Goal: Transaction & Acquisition: Purchase product/service

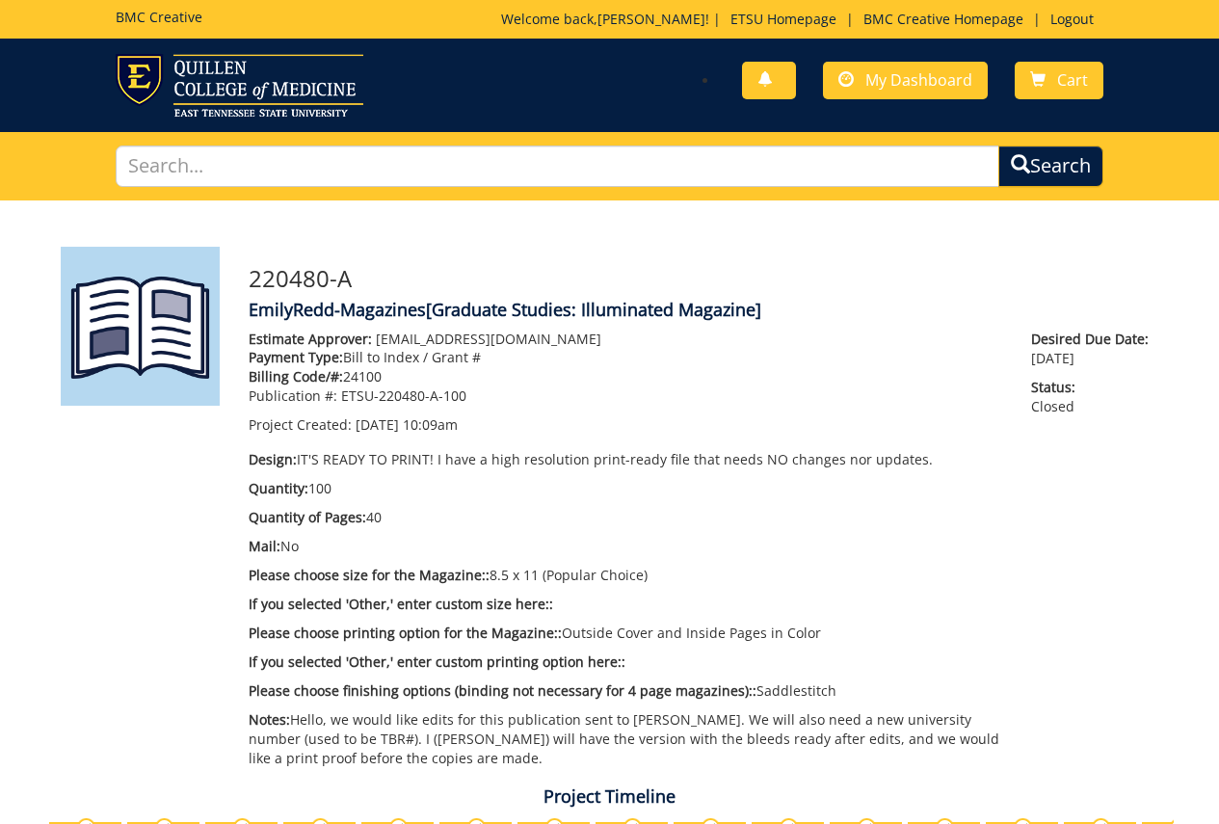
scroll to position [2347, 0]
click at [880, 76] on span "My Dashboard" at bounding box center [918, 79] width 107 height 21
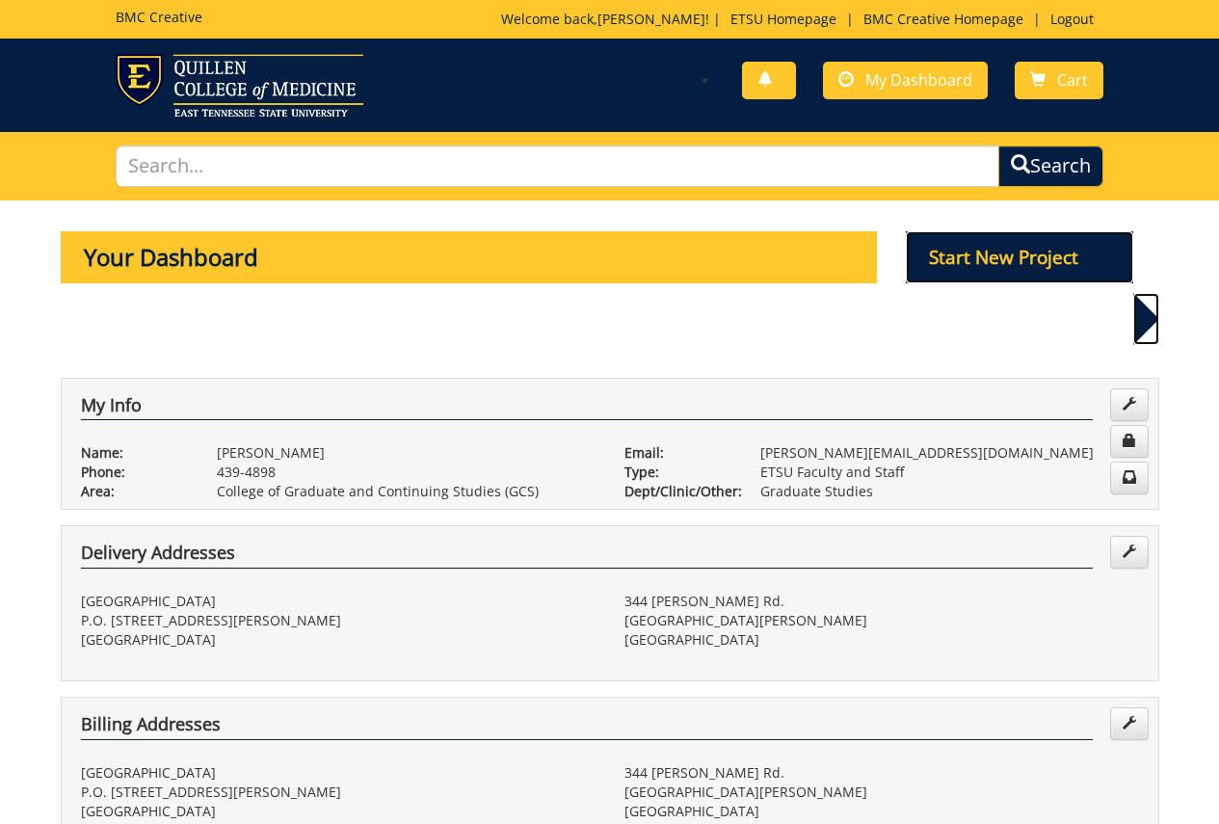
click at [981, 263] on p "Start New Project" at bounding box center [1019, 257] width 227 height 52
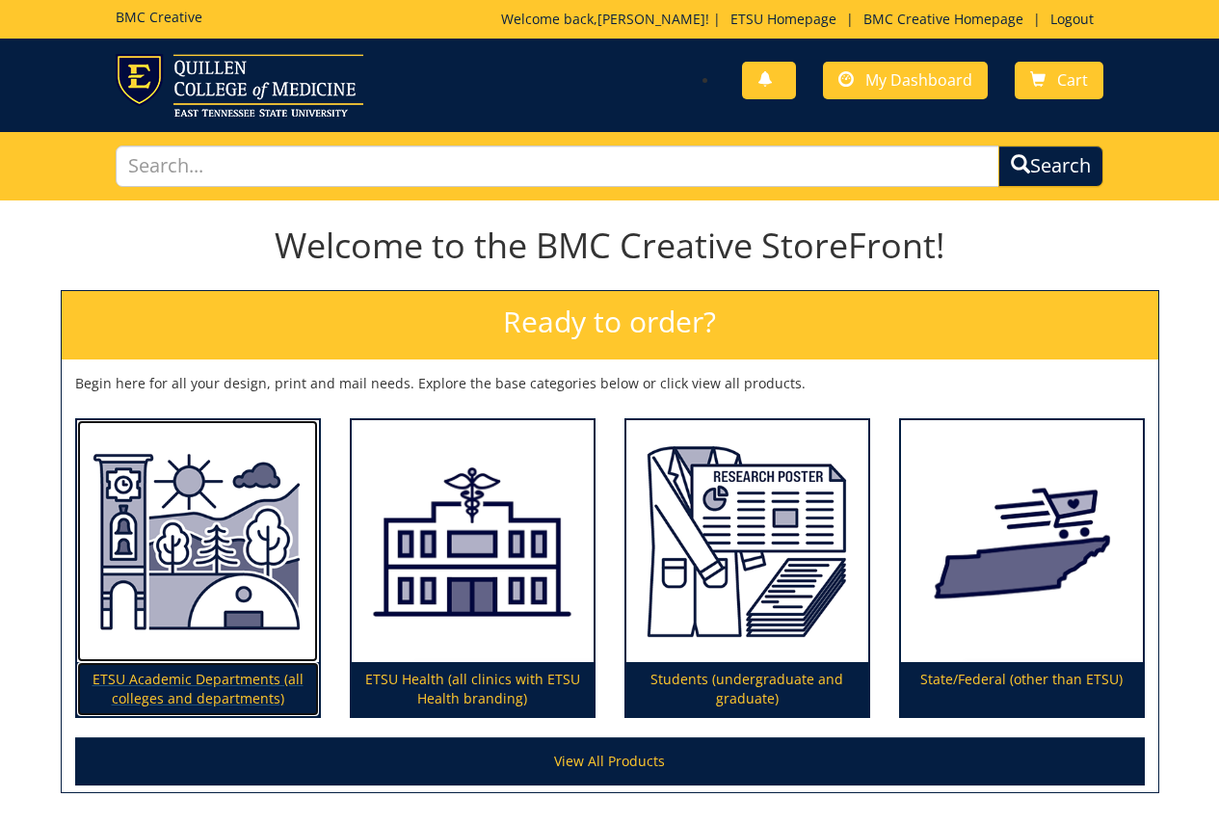
click at [174, 540] on img at bounding box center [198, 541] width 242 height 243
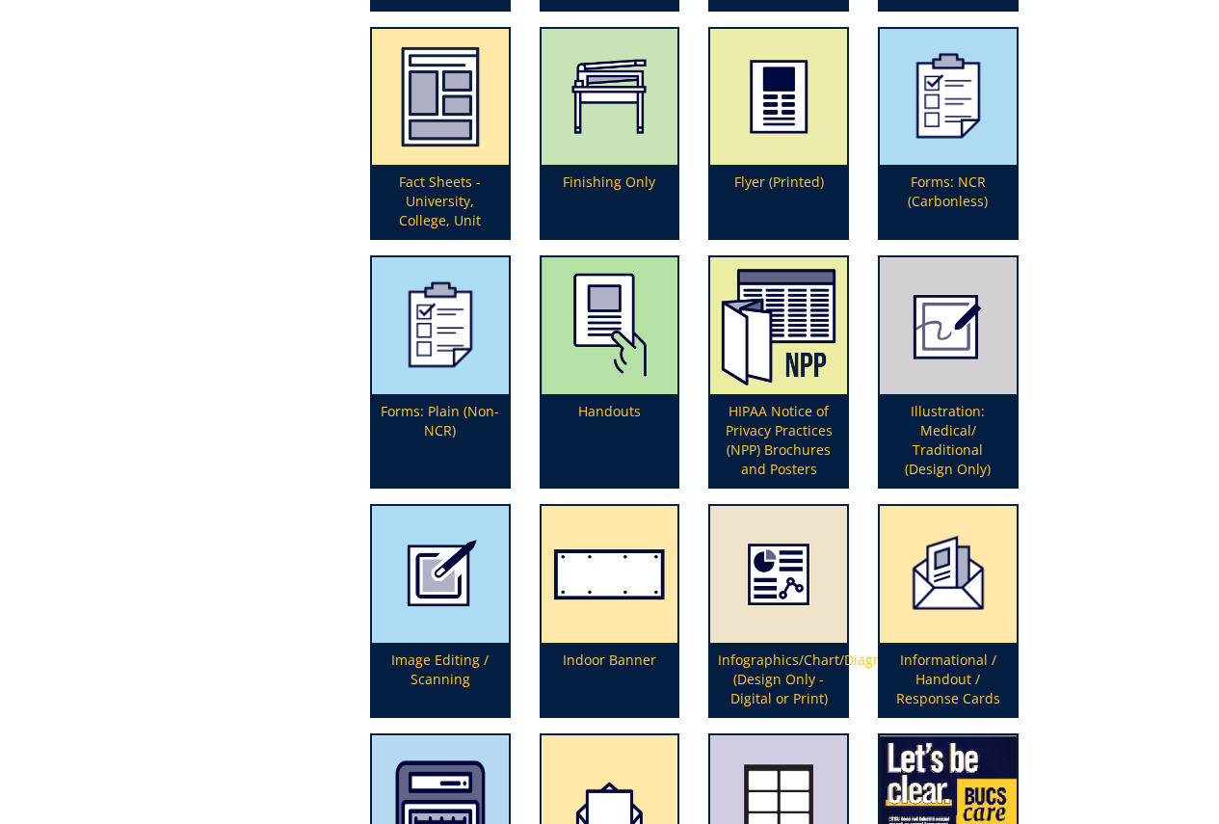
scroll to position [1167, 0]
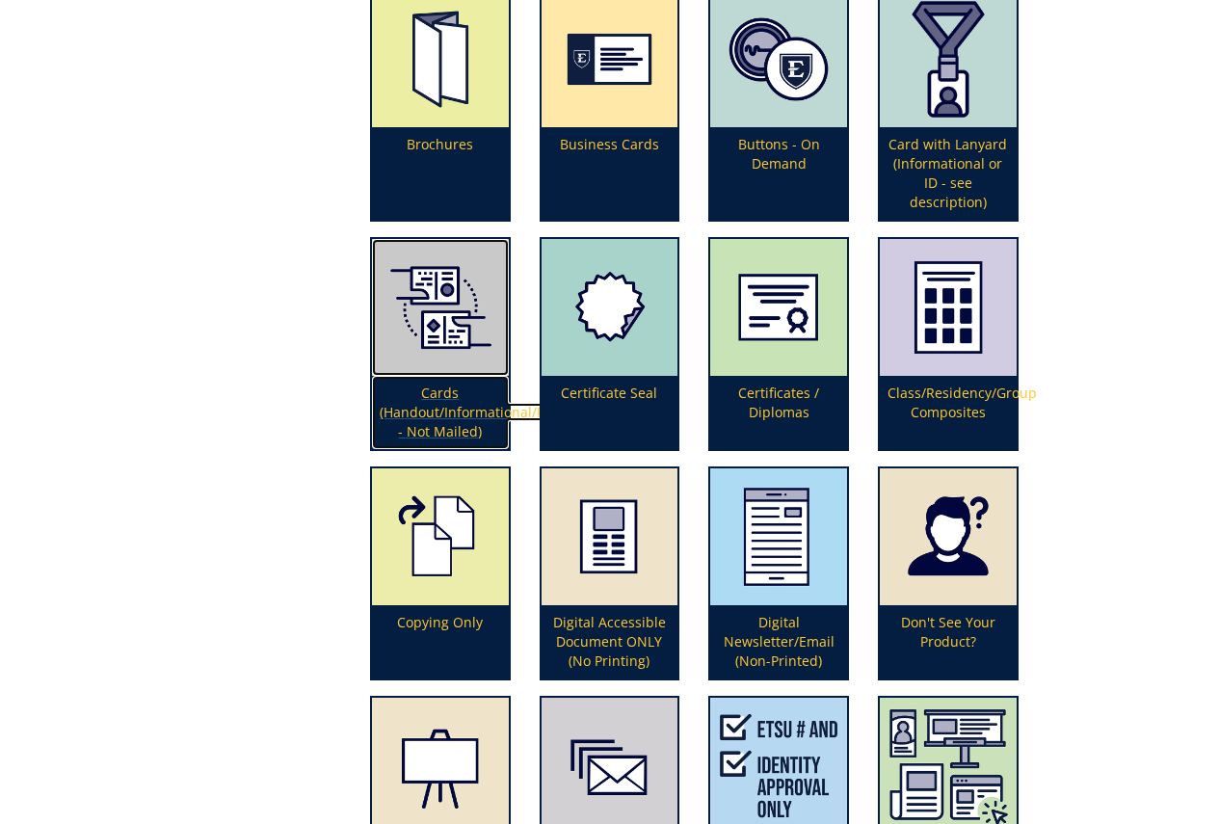
click at [465, 352] on img at bounding box center [440, 307] width 137 height 137
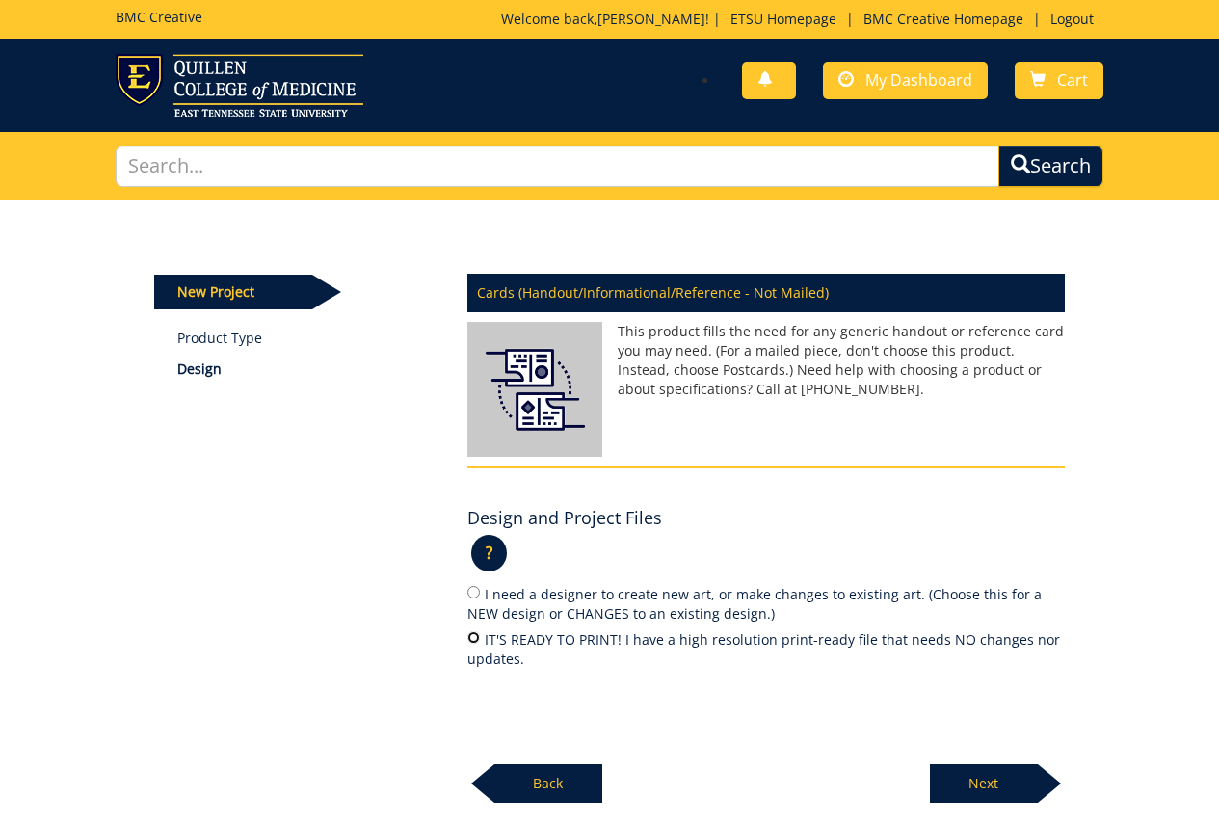
click at [474, 639] on input "IT'S READY TO PRINT! I have a high resolution print-ready file that needs NO ch…" at bounding box center [473, 637] width 13 height 13
radio input "true"
click at [980, 786] on p "Next" at bounding box center [984, 783] width 108 height 39
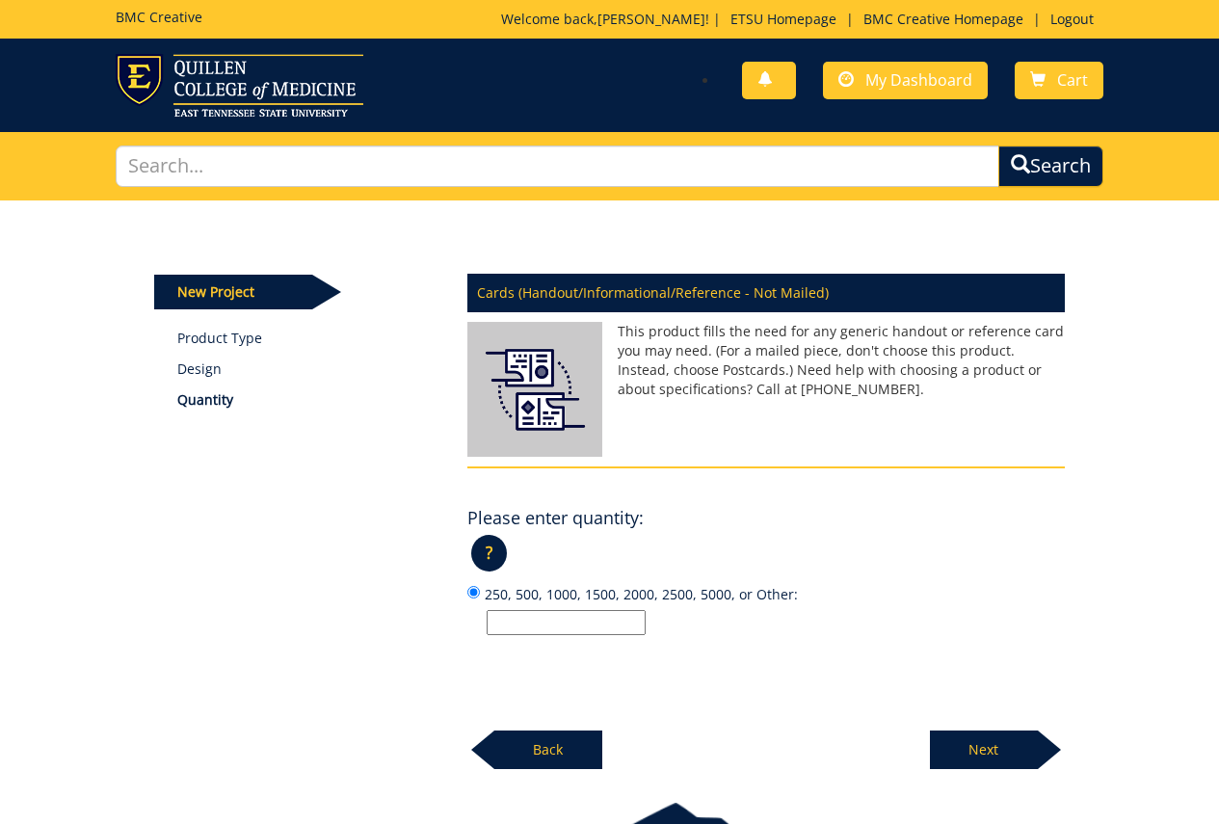
click at [612, 623] on input "250, 500, 1000, 1500, 2000, 2500, 5000, or Other:" at bounding box center [566, 622] width 159 height 25
type input "1200"
click at [950, 751] on p "Next" at bounding box center [984, 749] width 108 height 39
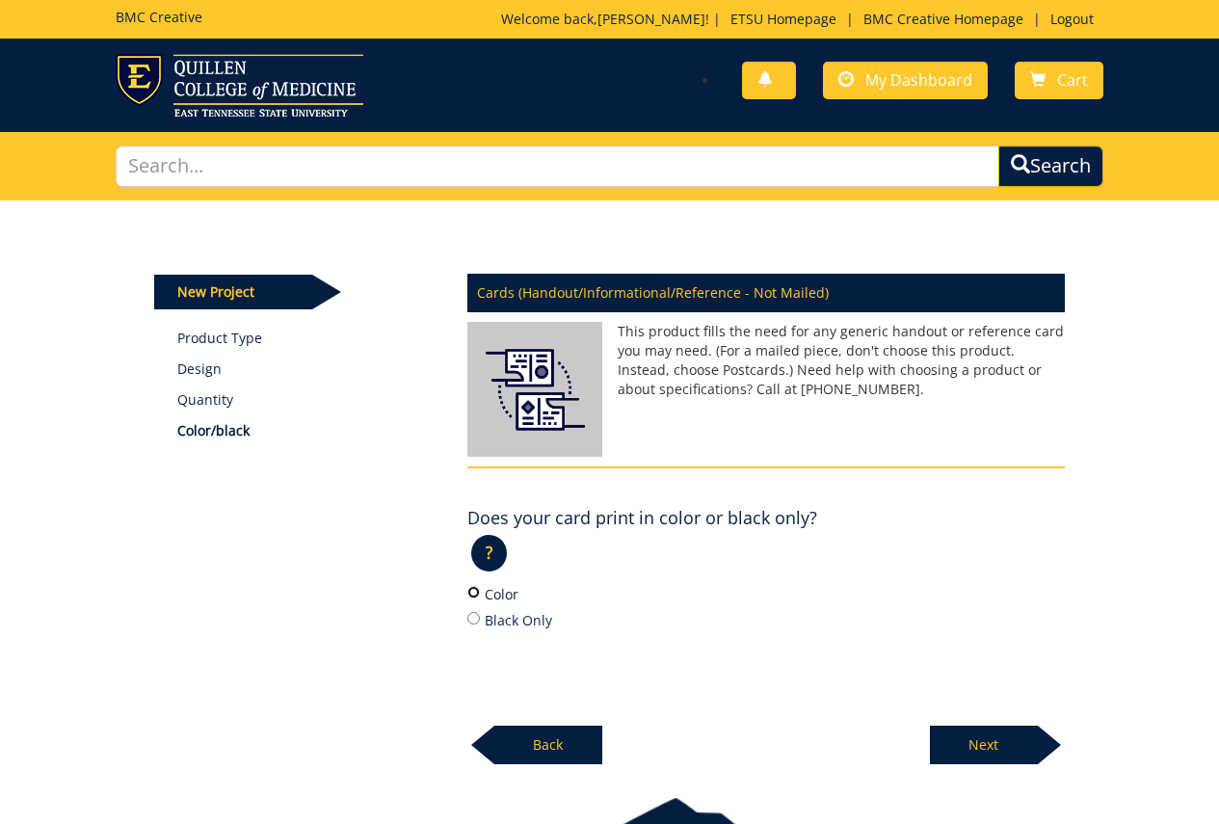
click at [474, 592] on input "Color" at bounding box center [473, 592] width 13 height 13
radio input "true"
click at [941, 732] on p "Next" at bounding box center [984, 744] width 108 height 39
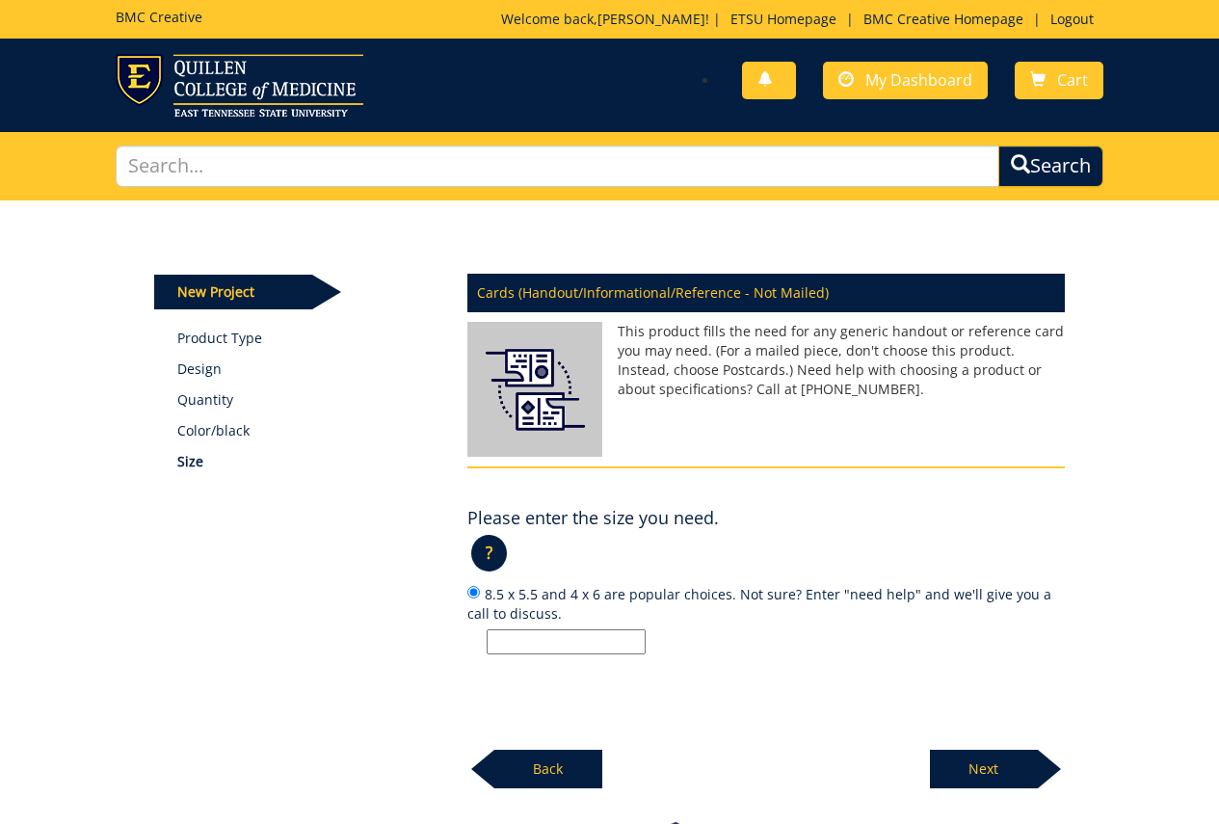
click at [512, 645] on input "8.5 x 5.5 and 4 x 6 are popular choices. Not sure? Enter "need help" and we'll …" at bounding box center [566, 641] width 159 height 25
type input "7 x 10"
click at [1003, 772] on p "Next" at bounding box center [984, 769] width 108 height 39
click at [607, 647] on input "12 pt. C2S and 100# index are popular choices. Not sure? Enter "need help" and …" at bounding box center [566, 641] width 159 height 25
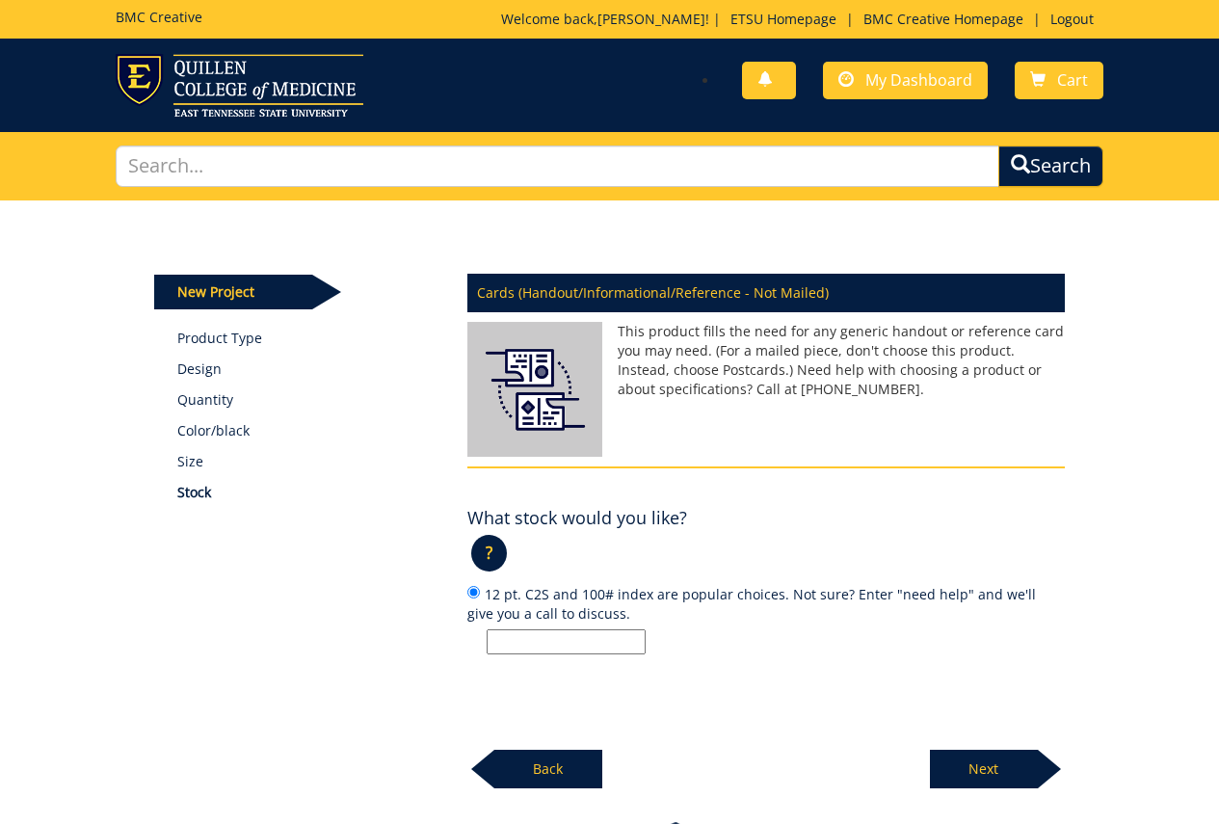
click at [745, 629] on p at bounding box center [776, 641] width 578 height 25
click at [480, 598] on input "12 pt. C2S and 100# index are popular choices. Not sure? Enter "need help" and …" at bounding box center [473, 592] width 13 height 13
click at [611, 648] on input "12 pt. C2S and 100# index are popular choices. Not sure? Enter "need help" and …" at bounding box center [566, 641] width 159 height 25
click at [488, 640] on input "need help" at bounding box center [566, 641] width 159 height 25
type input "heavy card stock"
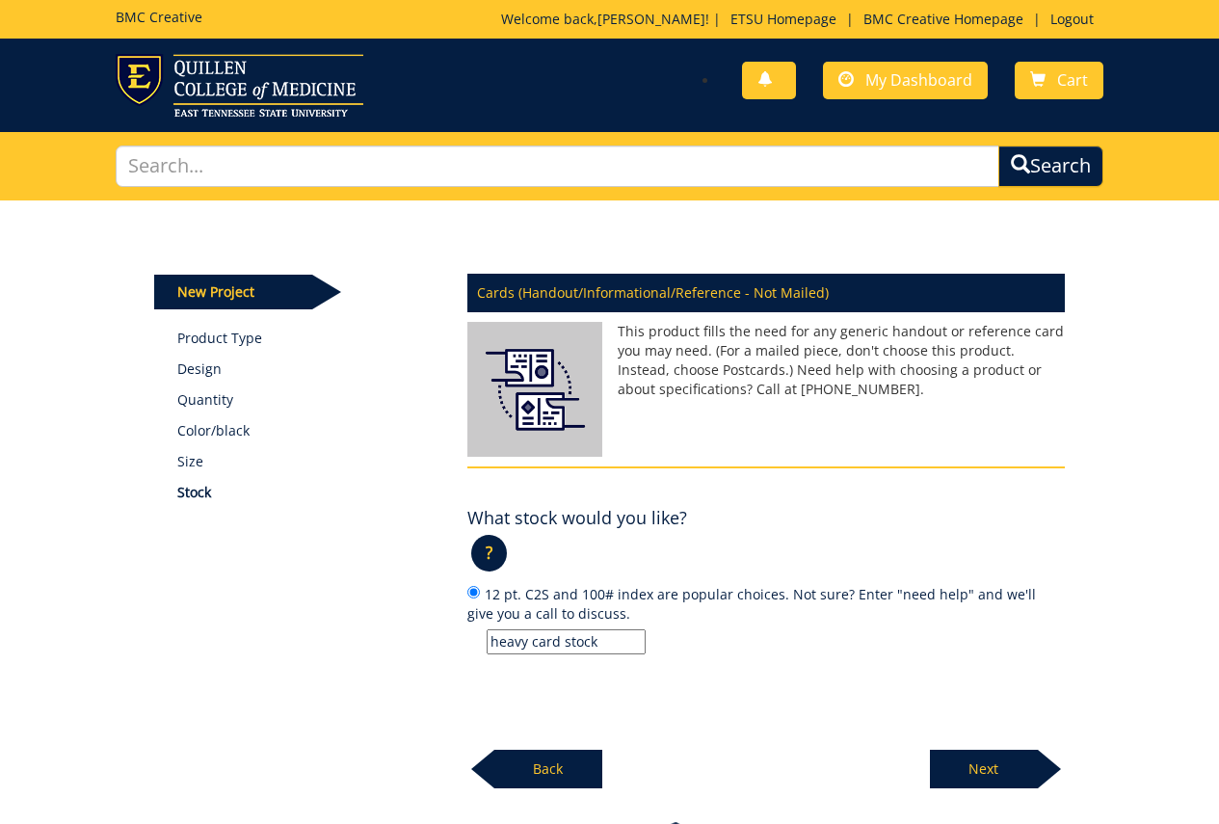
click at [968, 758] on p "Next" at bounding box center [984, 769] width 108 height 39
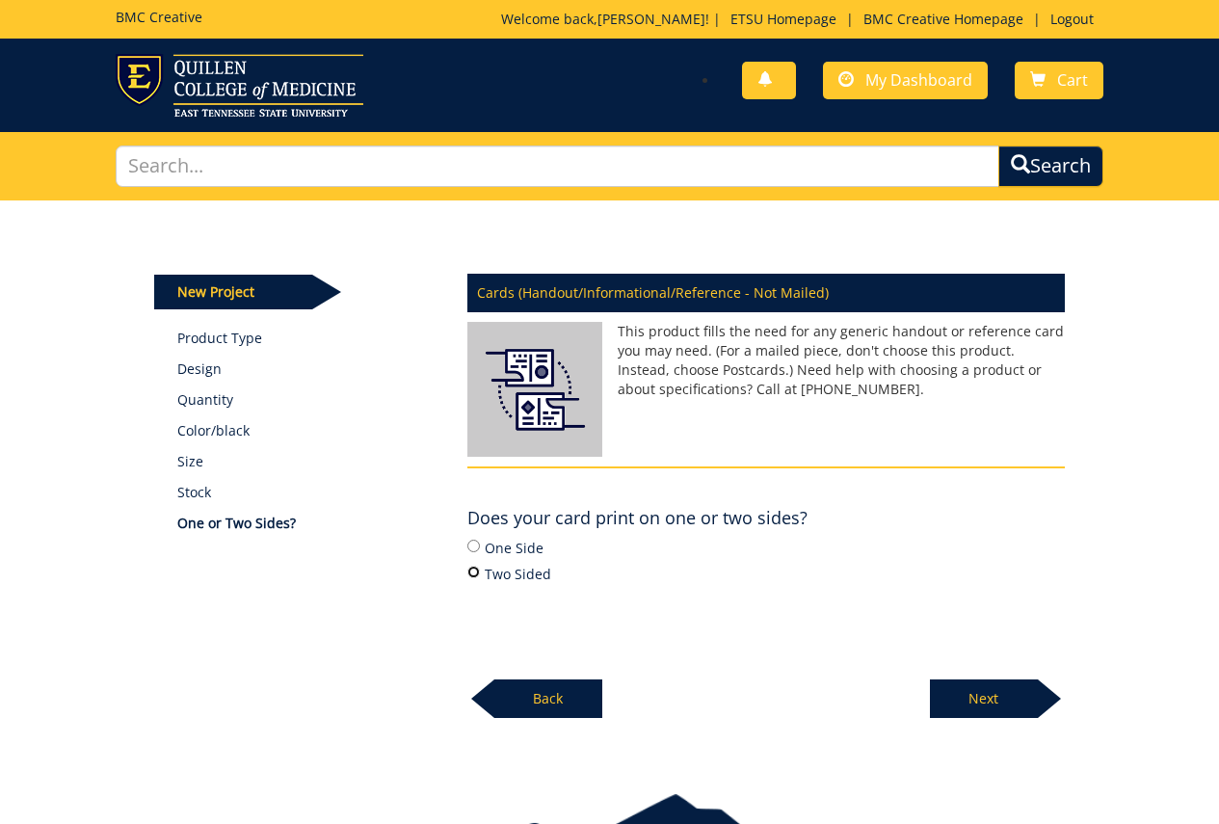
click at [469, 570] on input "Two Sided" at bounding box center [473, 572] width 13 height 13
radio input "true"
click at [981, 693] on p "Next" at bounding box center [984, 698] width 108 height 39
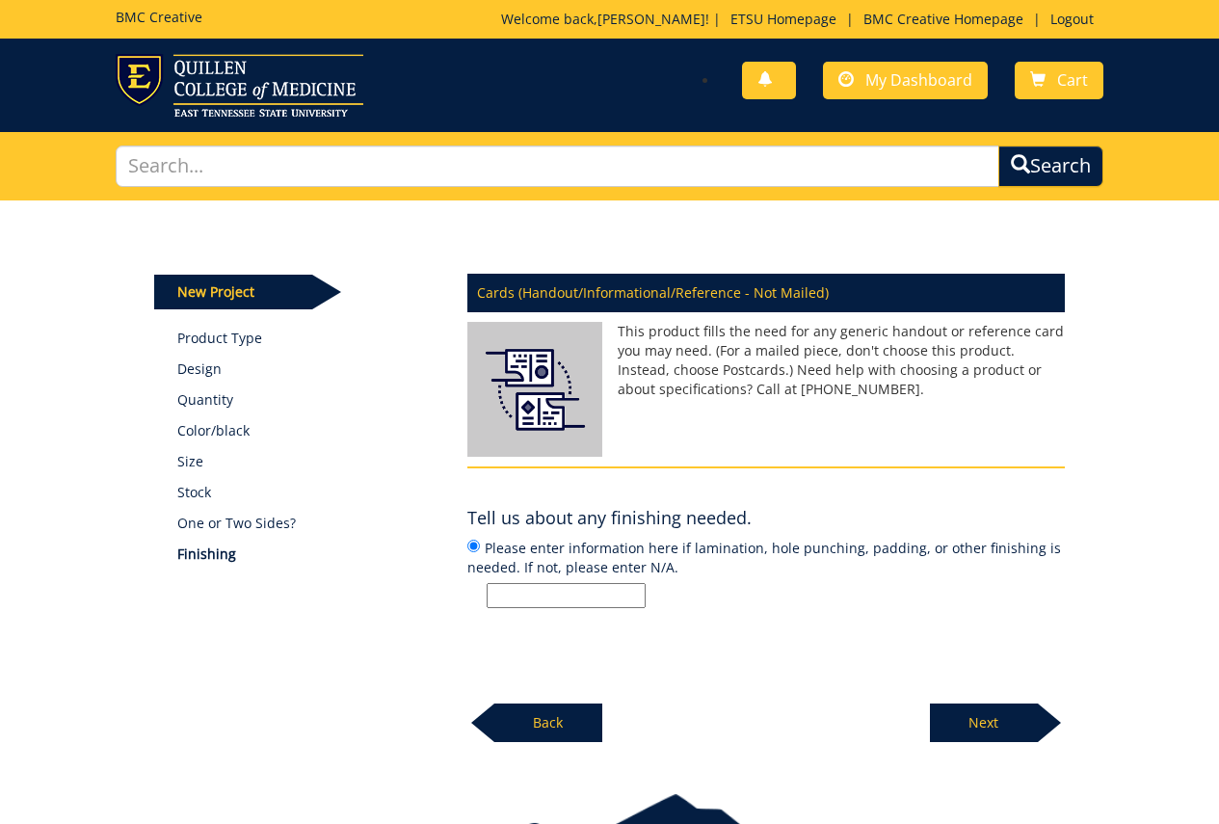
click at [588, 593] on input "Please enter information here if lamination, hole punching, padding, or other f…" at bounding box center [566, 595] width 159 height 25
type input "N/A"
click at [979, 721] on p "Next" at bounding box center [984, 722] width 108 height 39
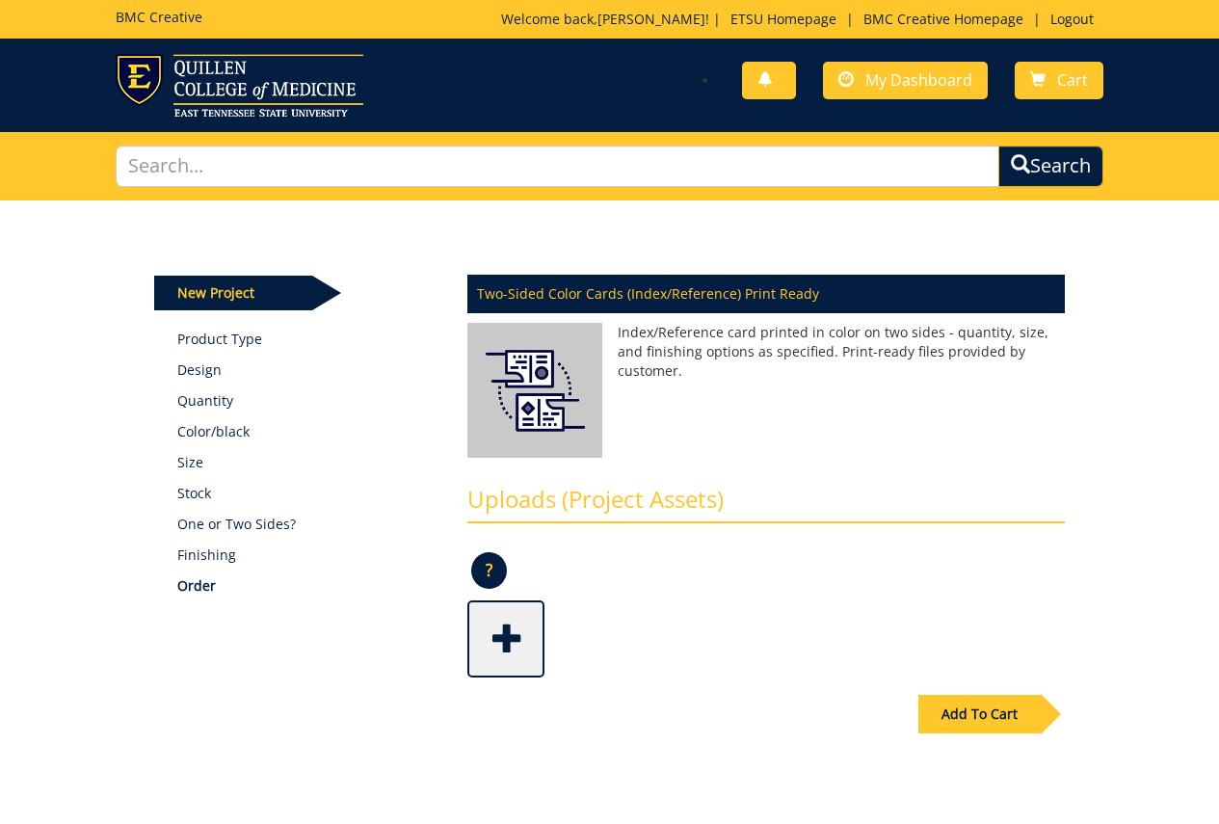
click at [513, 622] on span at bounding box center [507, 636] width 77 height 67
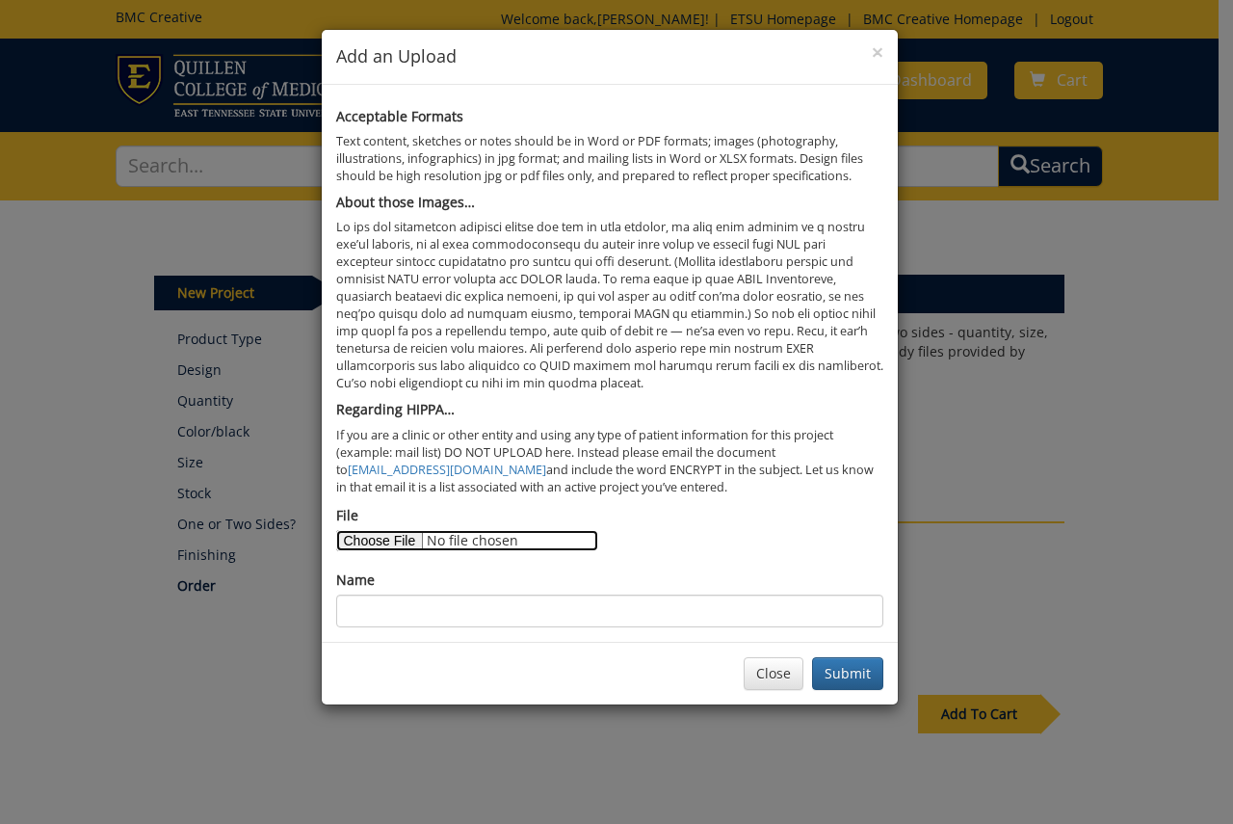
click at [390, 546] on input "File" at bounding box center [467, 540] width 262 height 21
type input "C:\fakepath\ABM print.pdf"
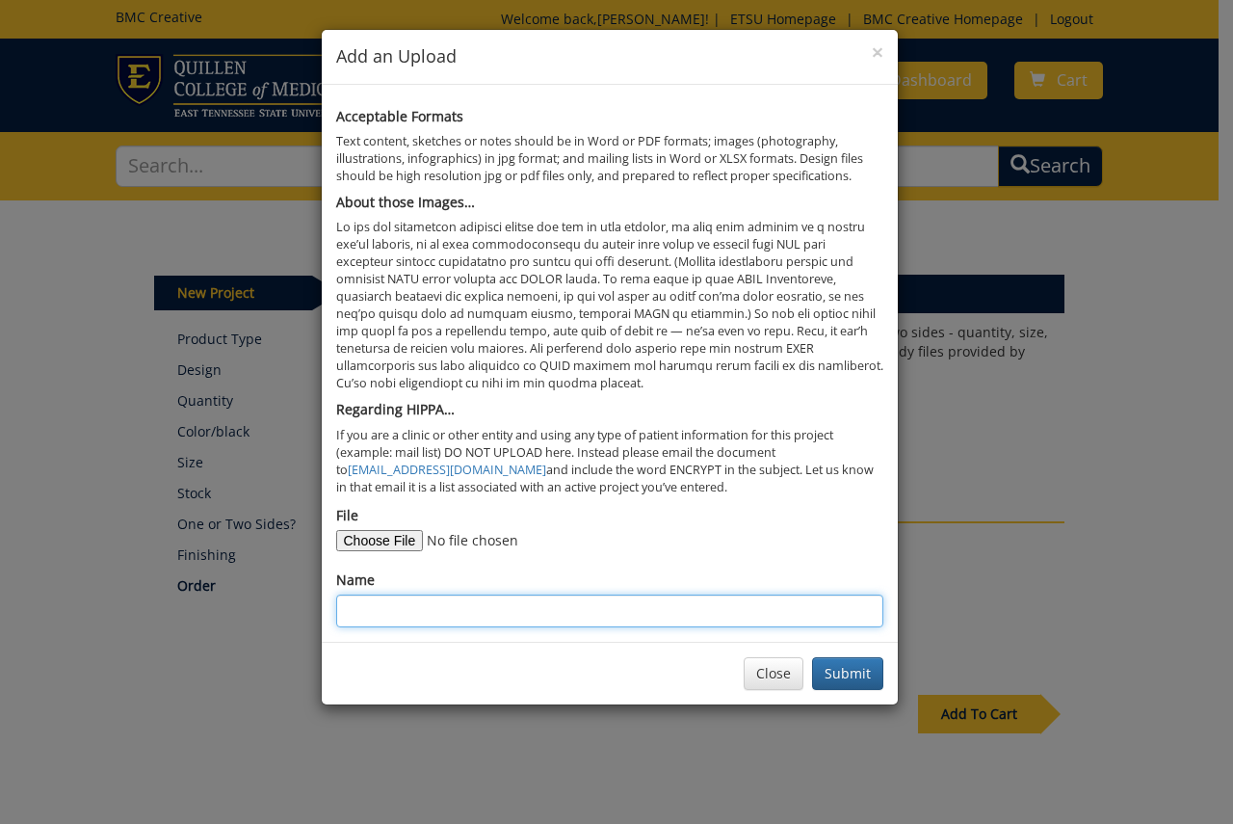
click at [436, 615] on input "Name" at bounding box center [609, 610] width 547 height 33
type input "ABM card"
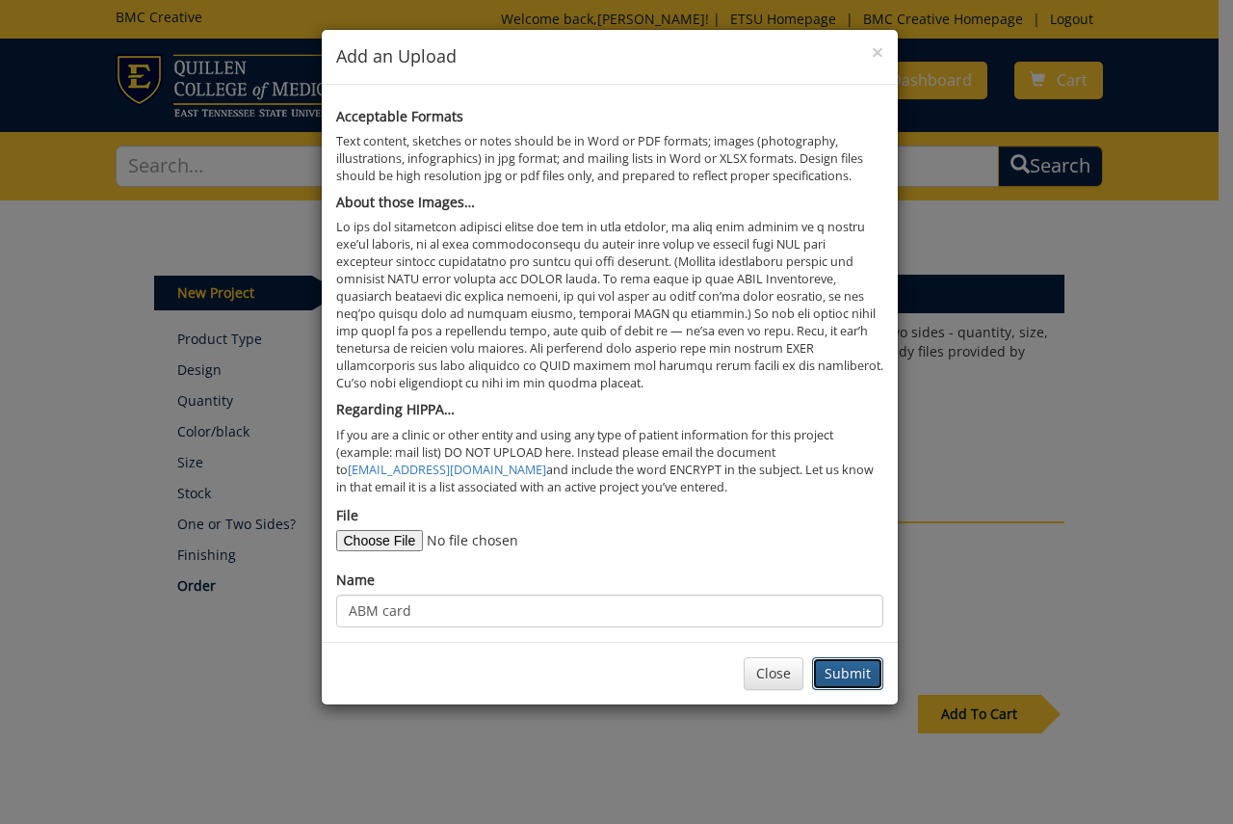
click at [853, 685] on button "Submit" at bounding box center [847, 673] width 71 height 33
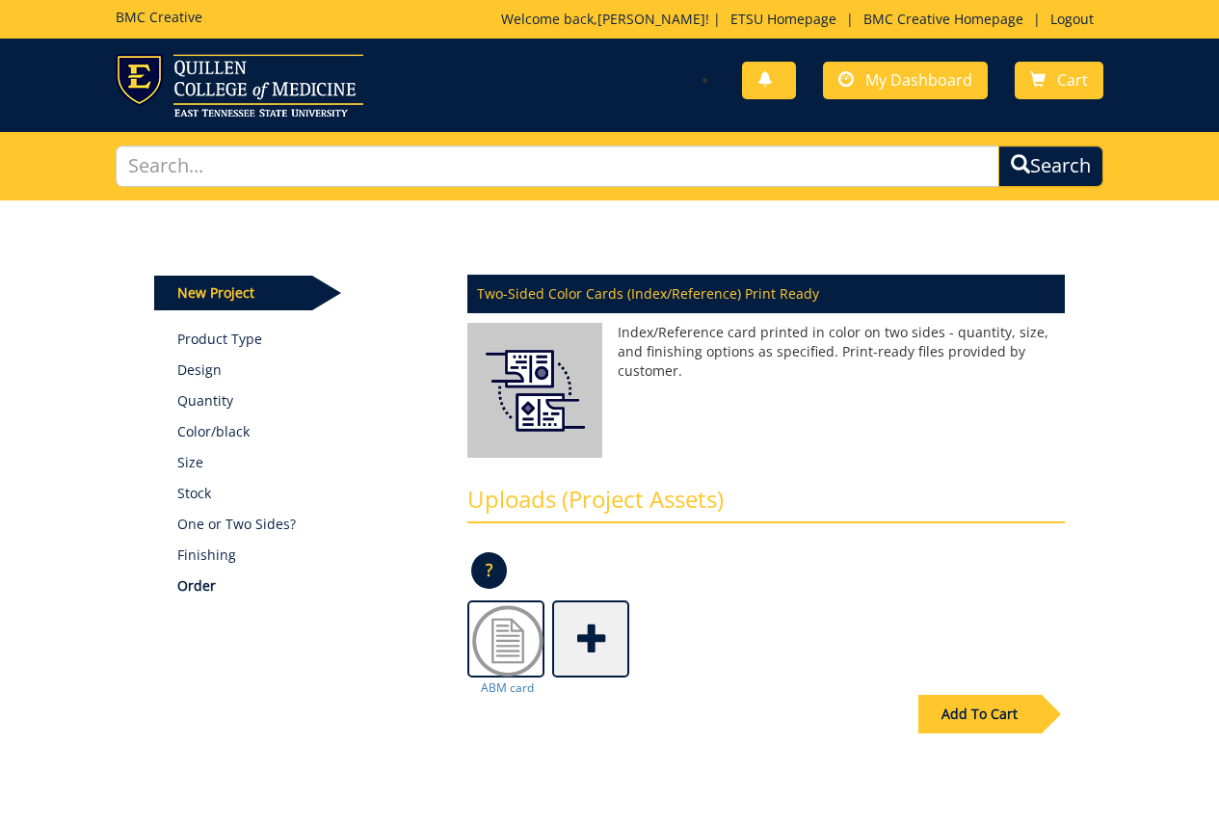
click at [973, 715] on div "Add To Cart" at bounding box center [979, 714] width 122 height 39
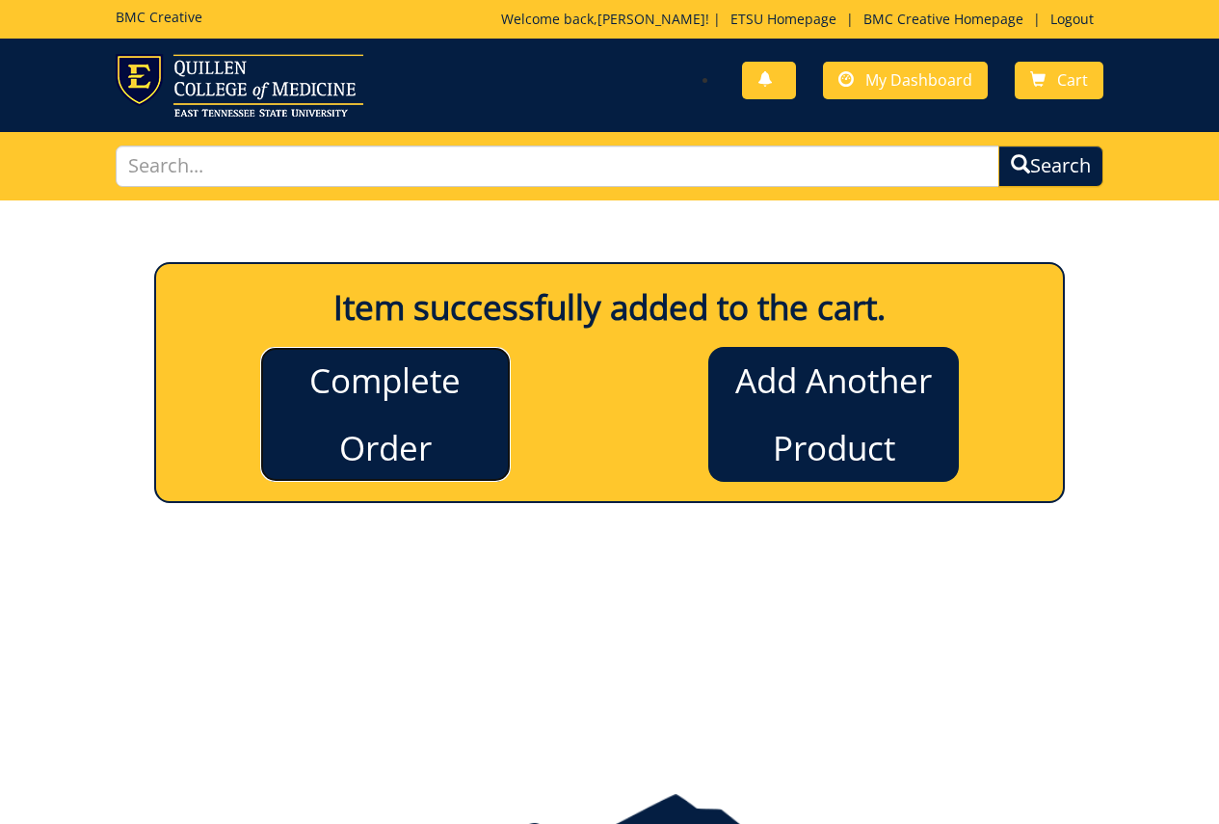
click at [421, 443] on link "Complete Order" at bounding box center [385, 414] width 250 height 135
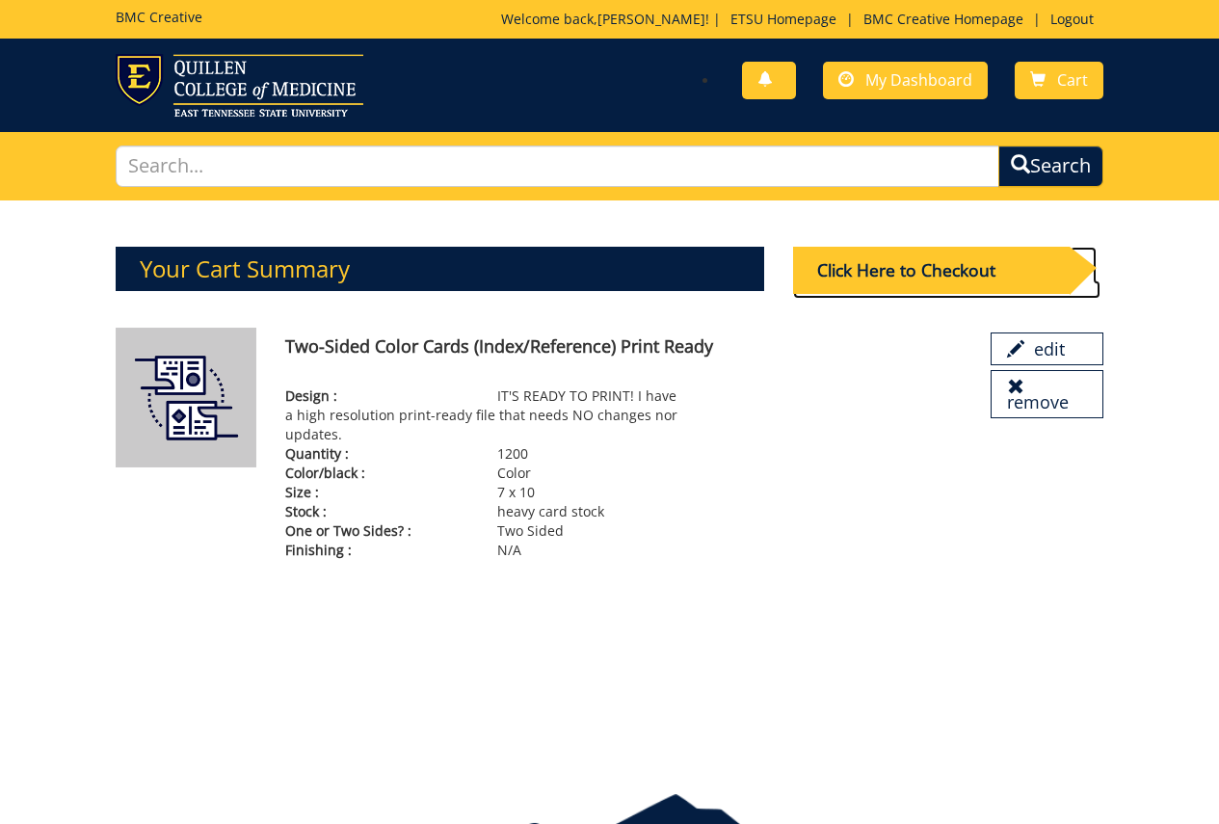
click at [843, 259] on div "Click Here to Checkout" at bounding box center [931, 270] width 276 height 47
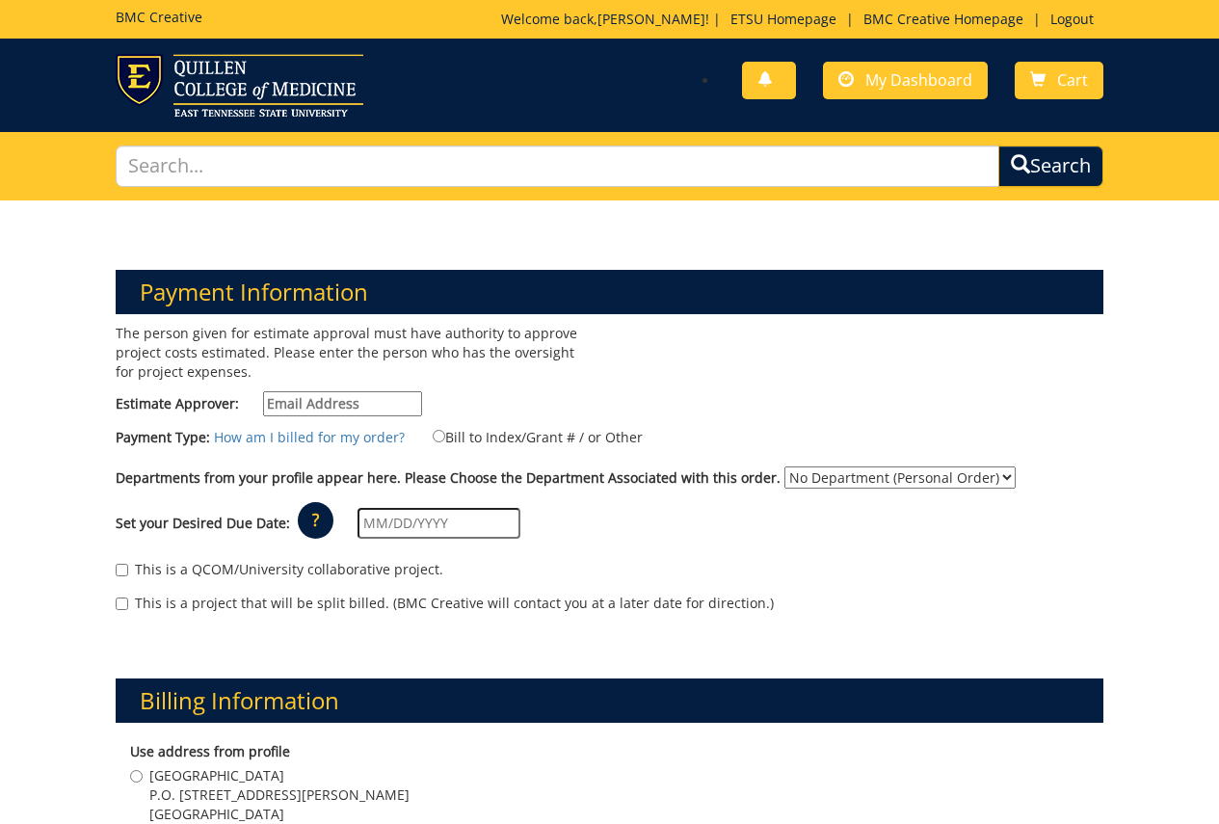
click at [382, 401] on input "Estimate Approver:" at bounding box center [342, 403] width 159 height 25
type input "r"
type input "[EMAIL_ADDRESS][DOMAIN_NAME]"
click at [701, 439] on div "Payment Type: How am I billed for my order? Bill to Index/Grant # / or Other" at bounding box center [608, 441] width 1015 height 31
click at [433, 431] on input "Bill to Index/Grant # / or Other" at bounding box center [439, 436] width 13 height 13
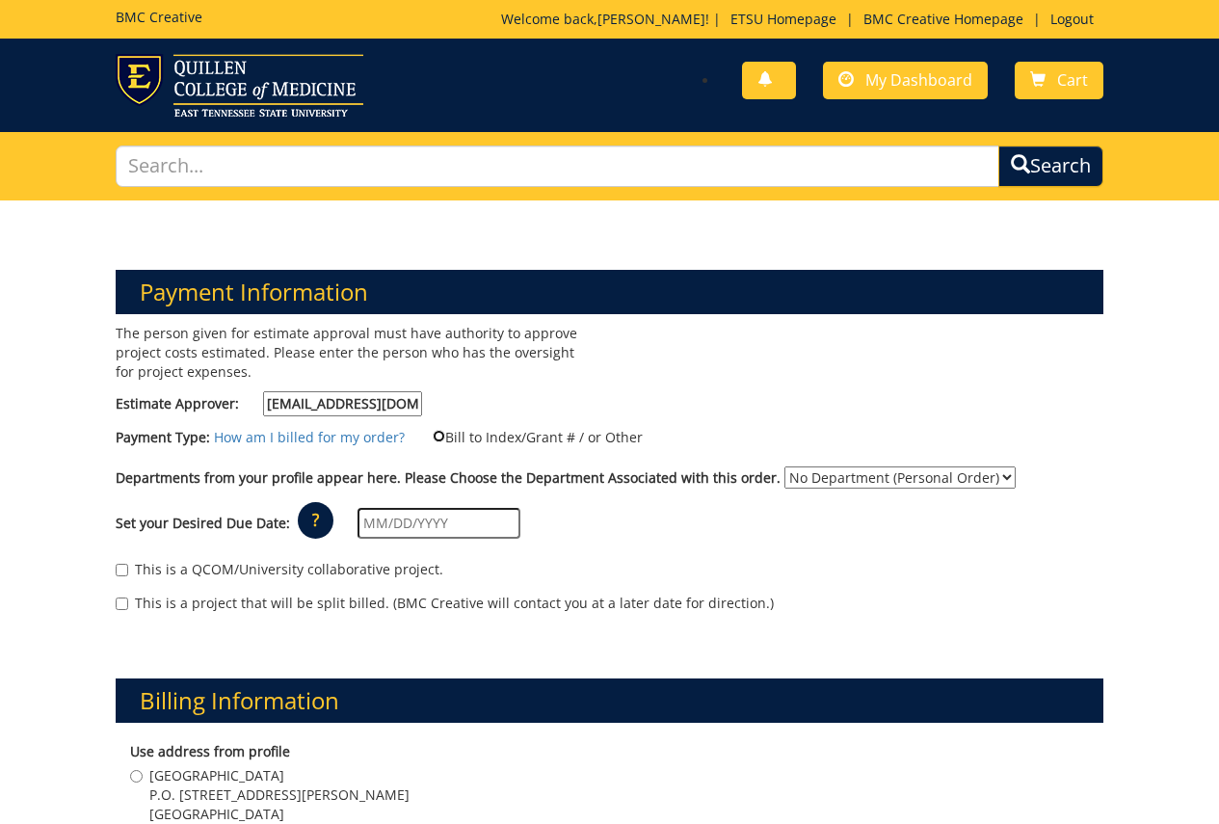
radio input "true"
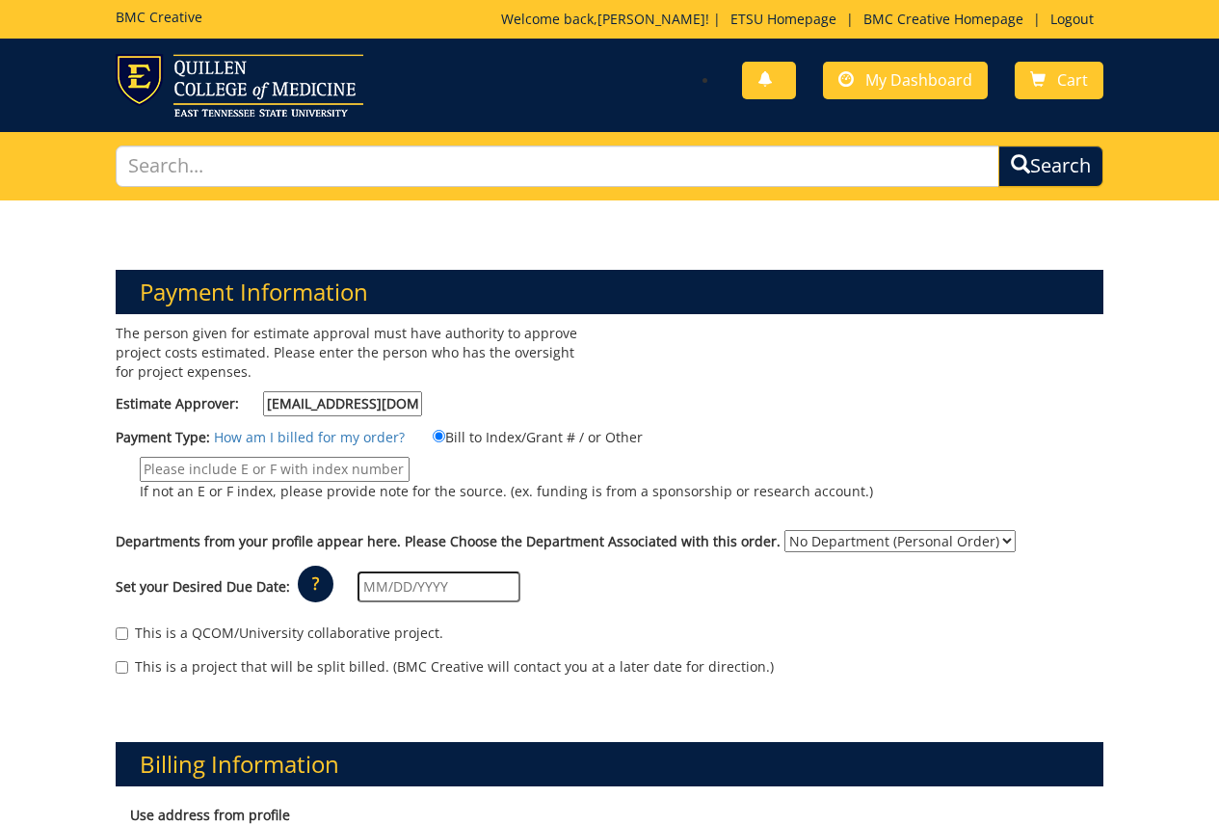
click at [342, 465] on input "If not an E or F index, please provide note for the source. (ex. funding is fro…" at bounding box center [275, 469] width 270 height 25
type input "24100"
click at [813, 544] on select "No Department (Personal Order) Graduate Studies" at bounding box center [899, 541] width 231 height 22
select select "88"
click at [784, 530] on select "No Department (Personal Order) Graduate Studies" at bounding box center [899, 541] width 231 height 22
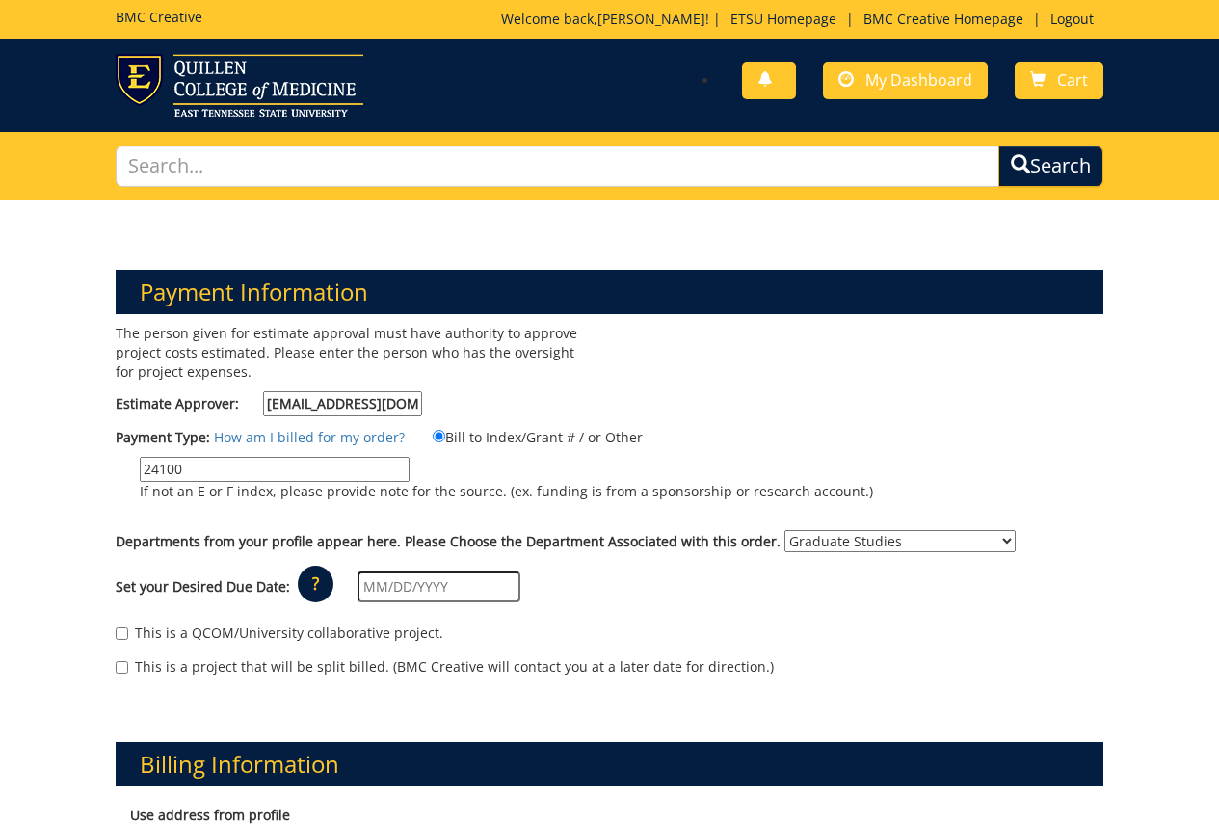
click at [319, 587] on p "?" at bounding box center [316, 584] width 36 height 37
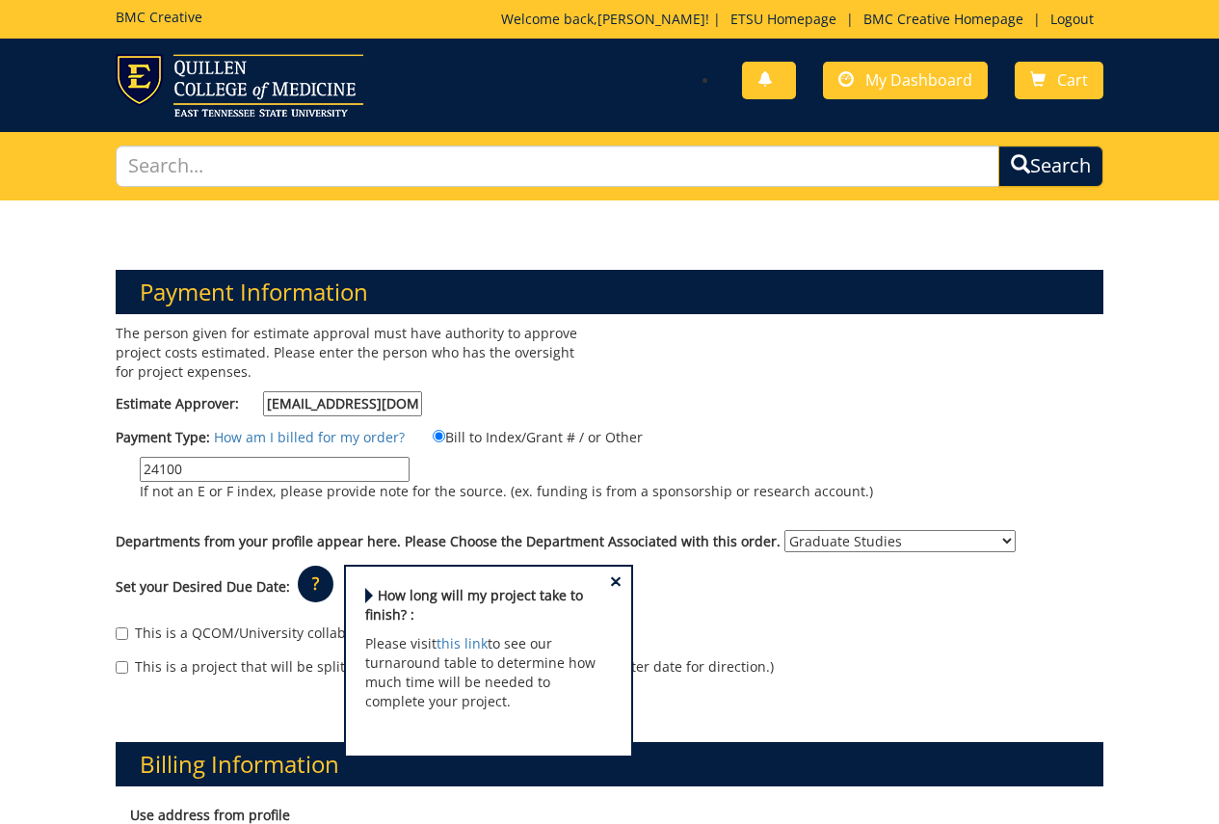
click at [785, 660] on div "This is a project that will be split billed. (BMC Creative will contact you at …" at bounding box center [609, 671] width 987 height 29
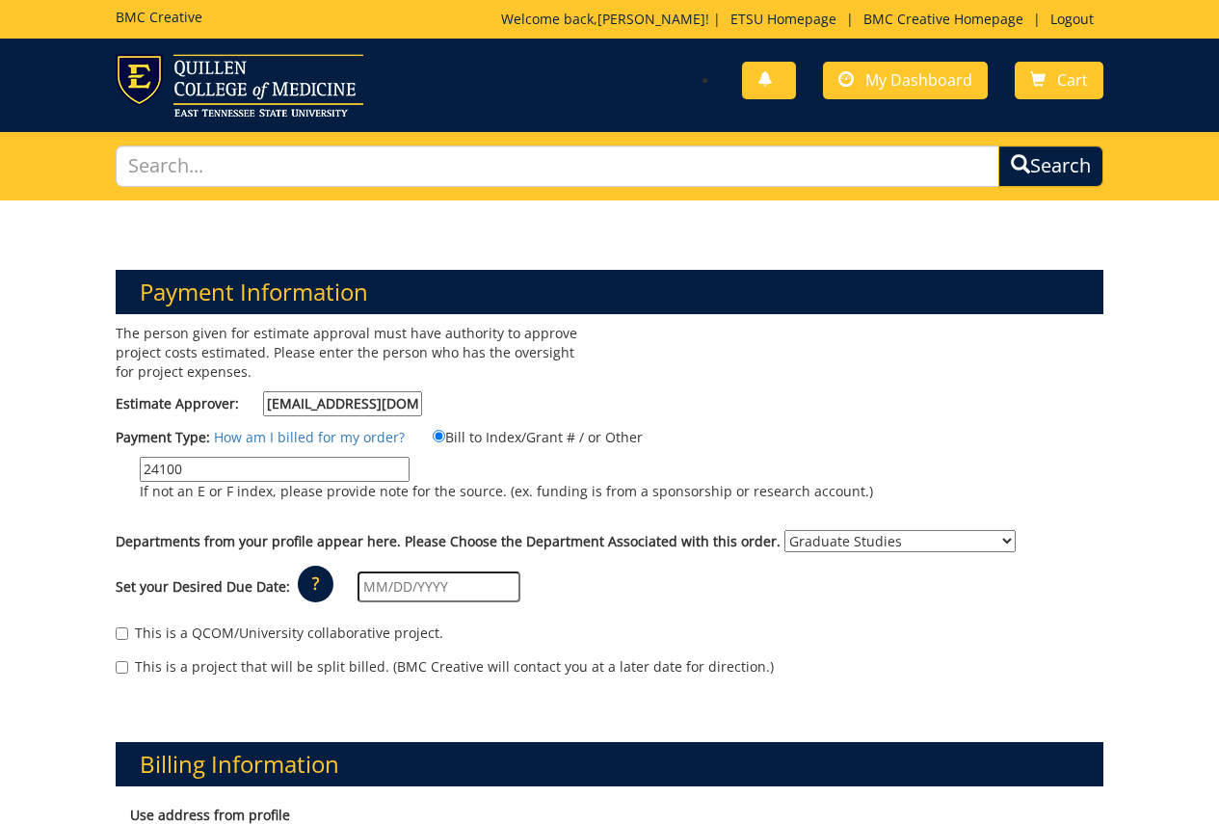
click at [447, 594] on input "text" at bounding box center [438, 586] width 163 height 31
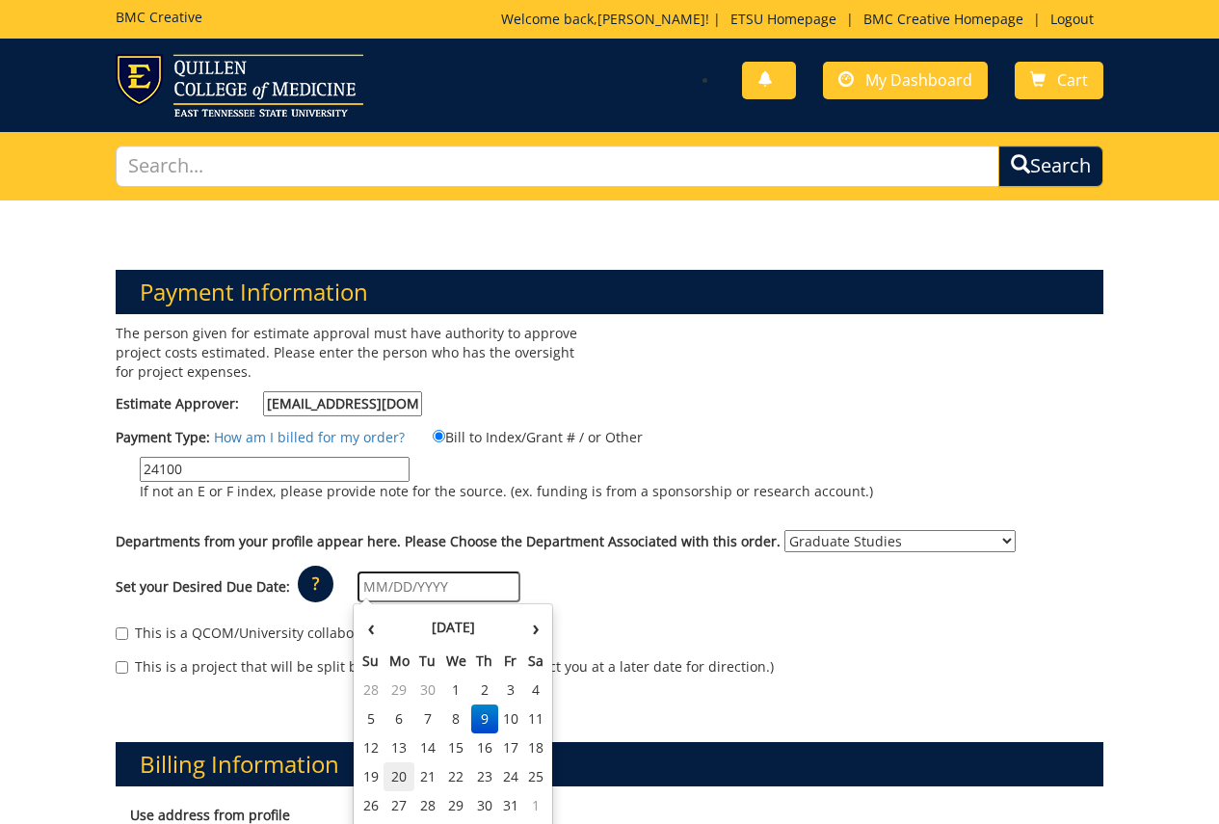
click at [405, 778] on td "20" at bounding box center [398, 776] width 31 height 29
type input "[DATE]"
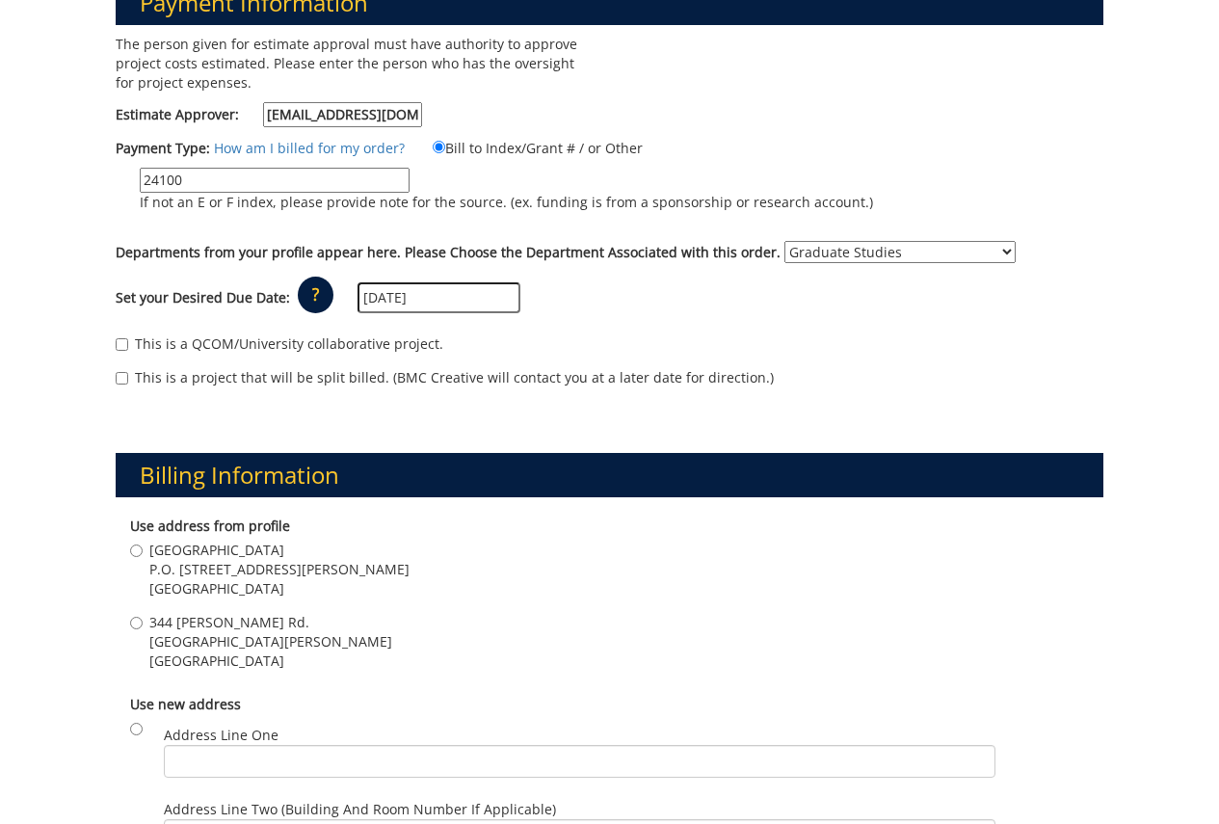
scroll to position [385, 0]
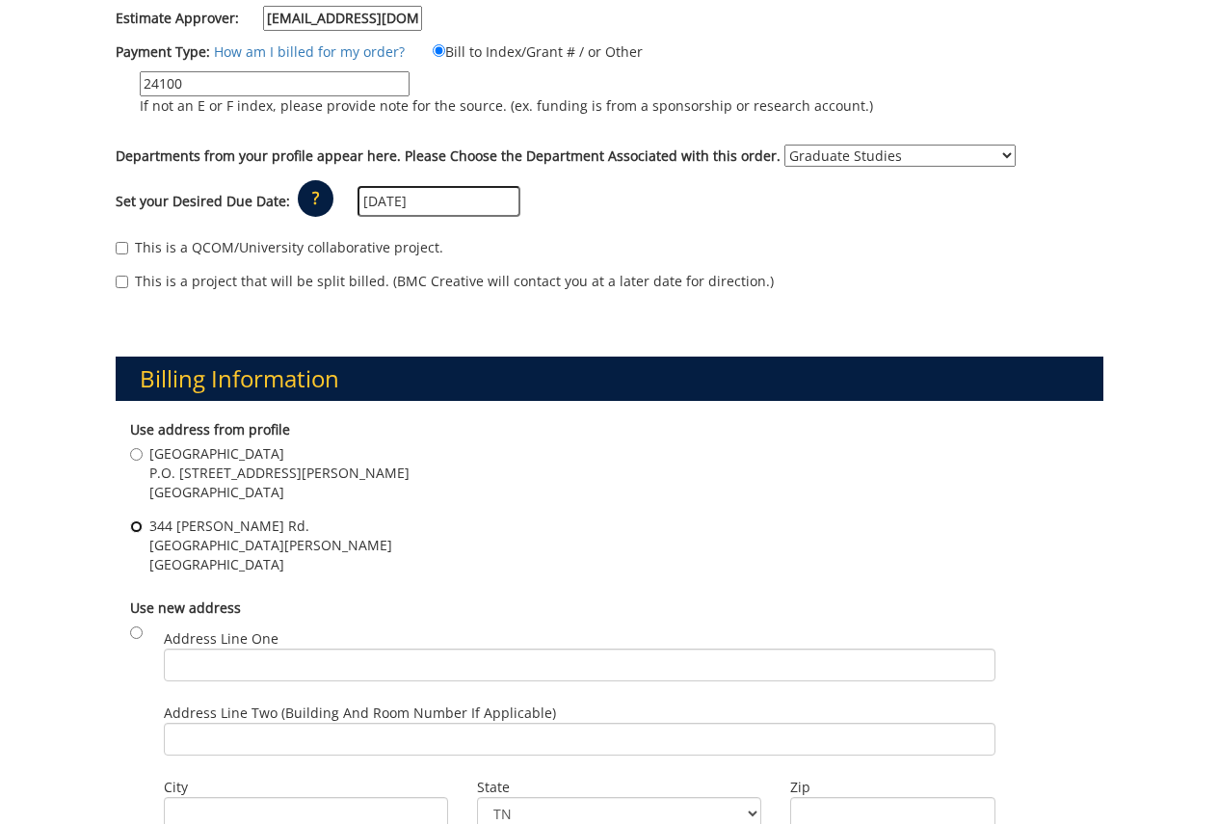
click at [135, 527] on input "344 J L Seehorn Jr. Rd. ETSU Sherrod Library, Suite 350 Johnson City , TN 37614" at bounding box center [136, 526] width 13 height 13
radio input "true"
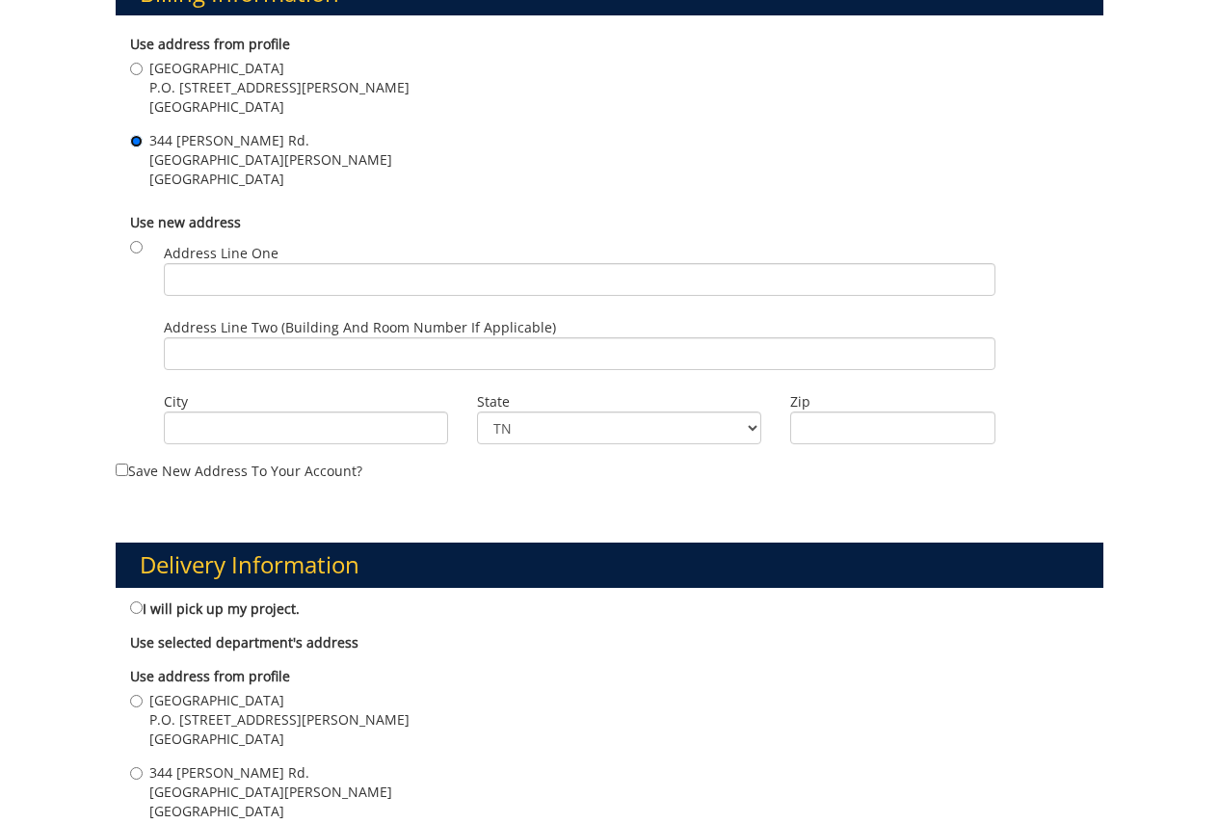
scroll to position [963, 0]
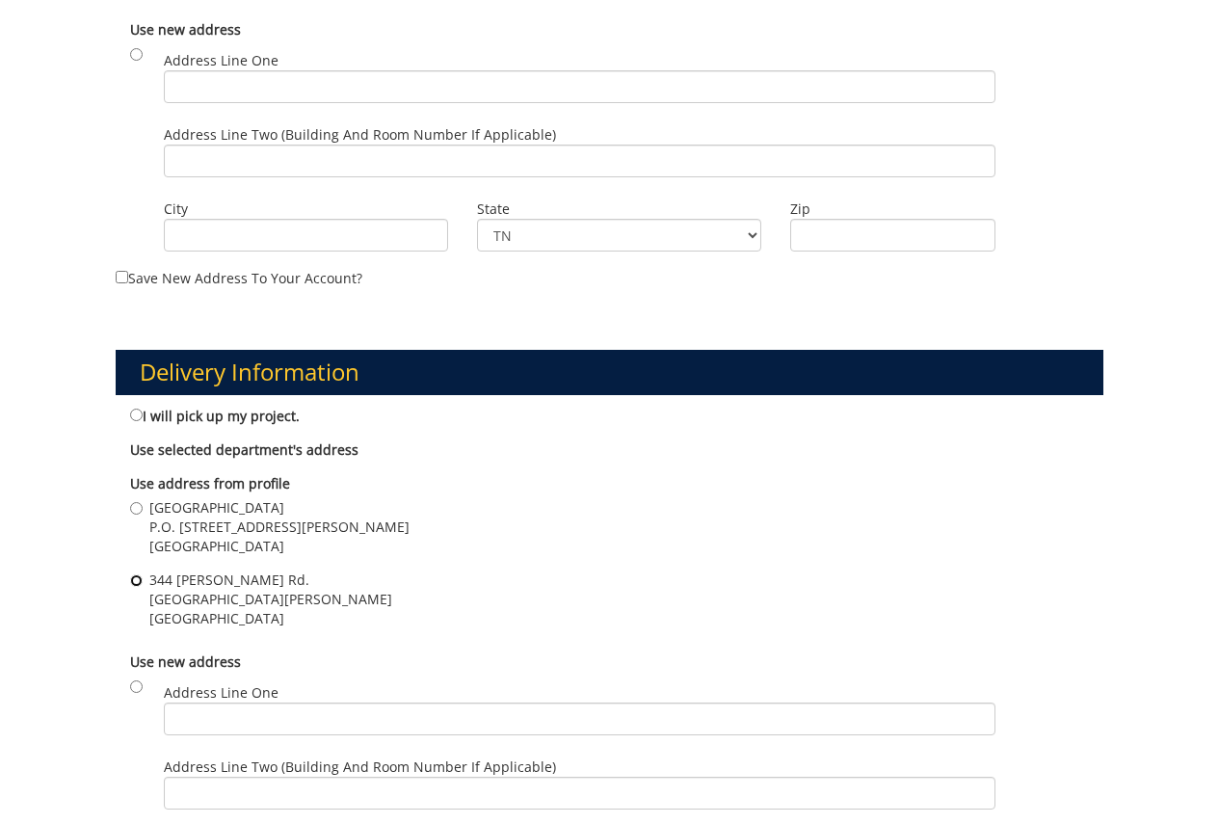
click at [134, 582] on input "344 J L Seehorn Jr. Rd. ETSU Sherrod Library, Suite 350 Johnson City , TN 37614" at bounding box center [136, 580] width 13 height 13
radio input "true"
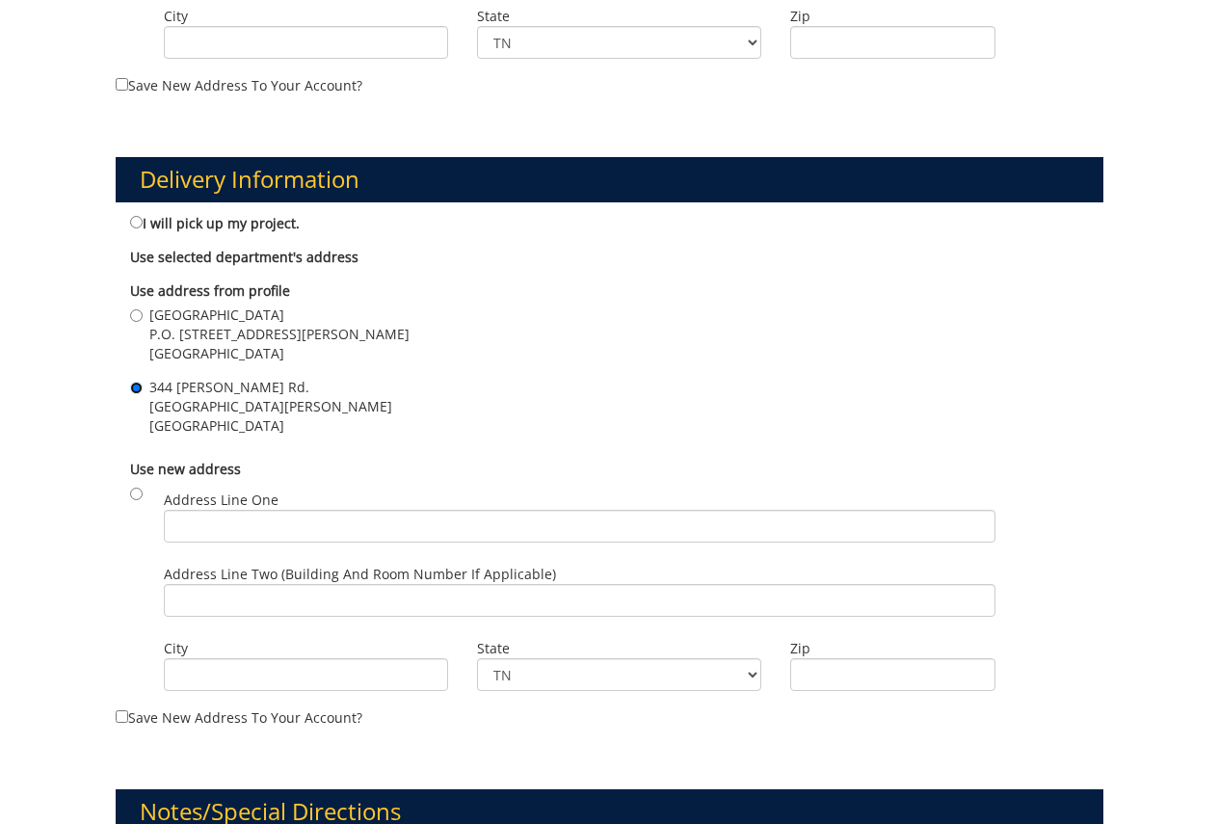
scroll to position [1349, 0]
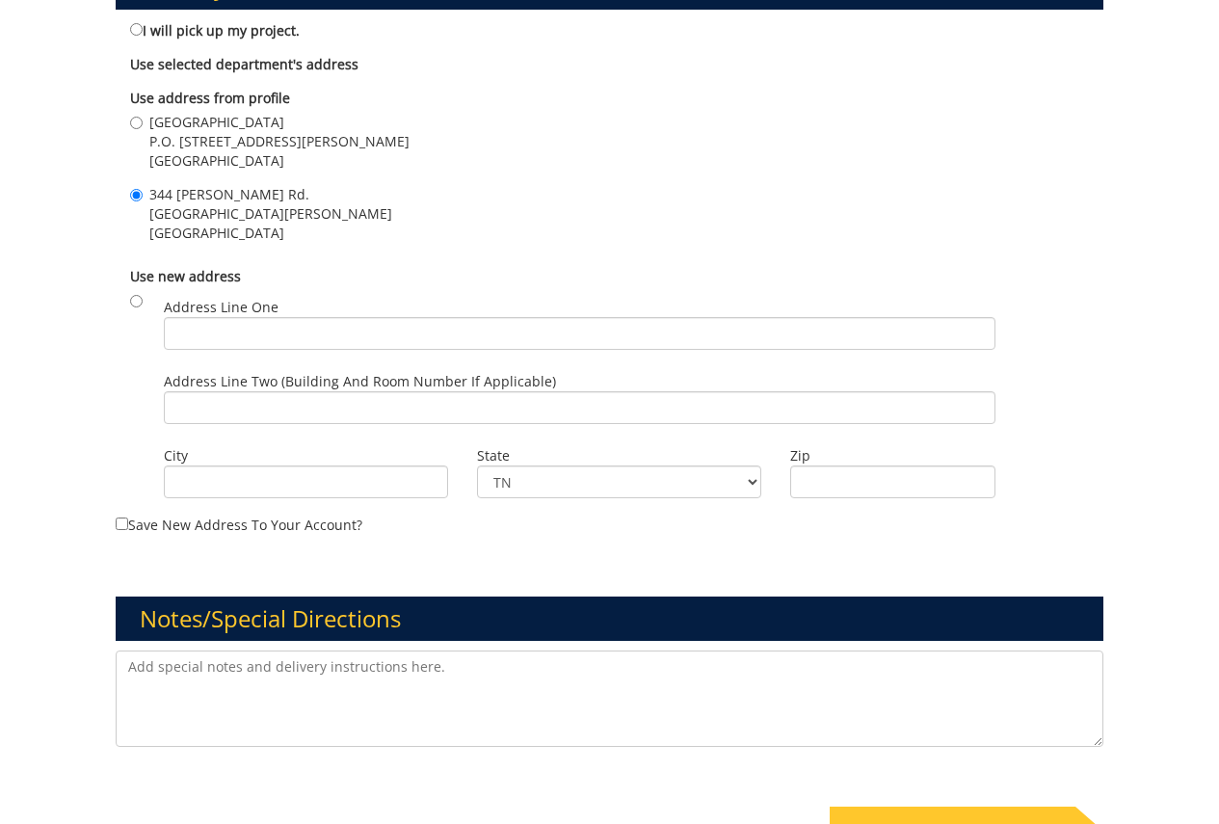
click at [315, 688] on textarea at bounding box center [609, 698] width 987 height 96
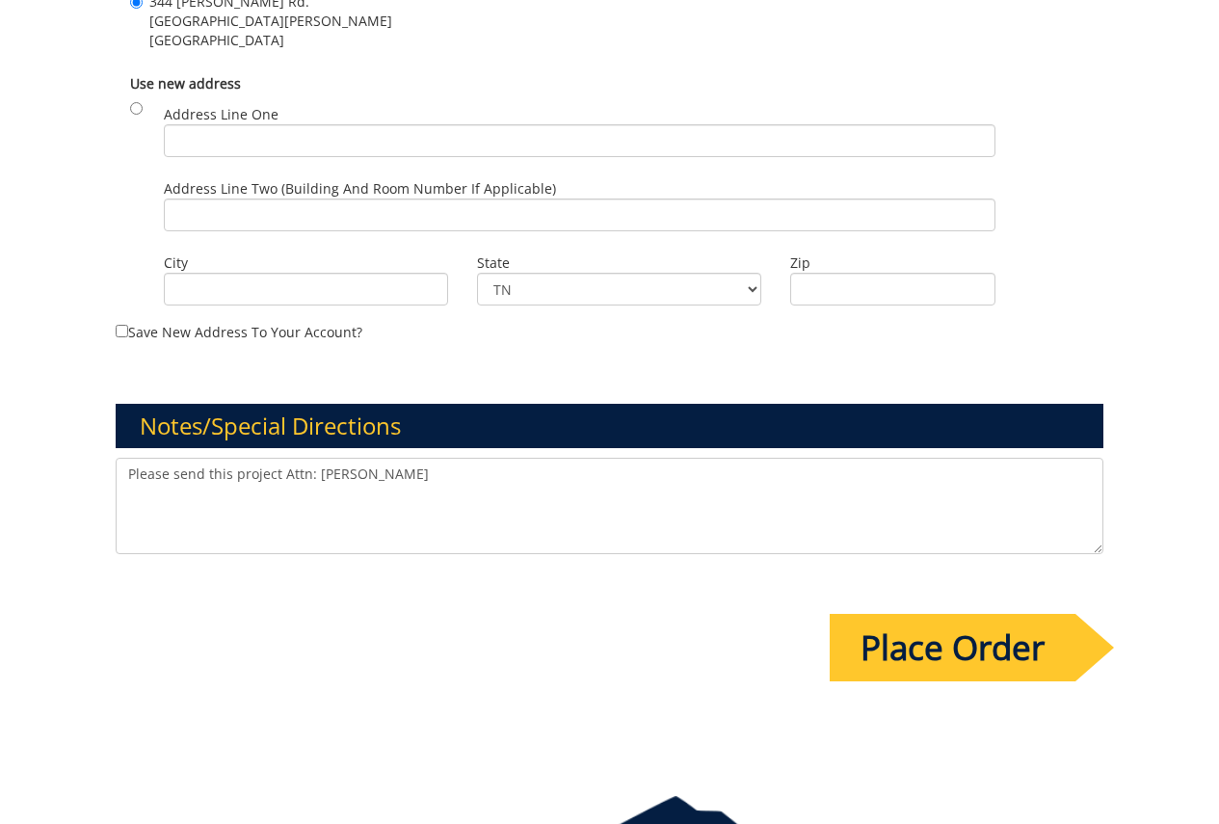
type textarea "Please send this project Attn: Tom VerDow"
click at [903, 668] on input "Place Order" at bounding box center [952, 647] width 246 height 67
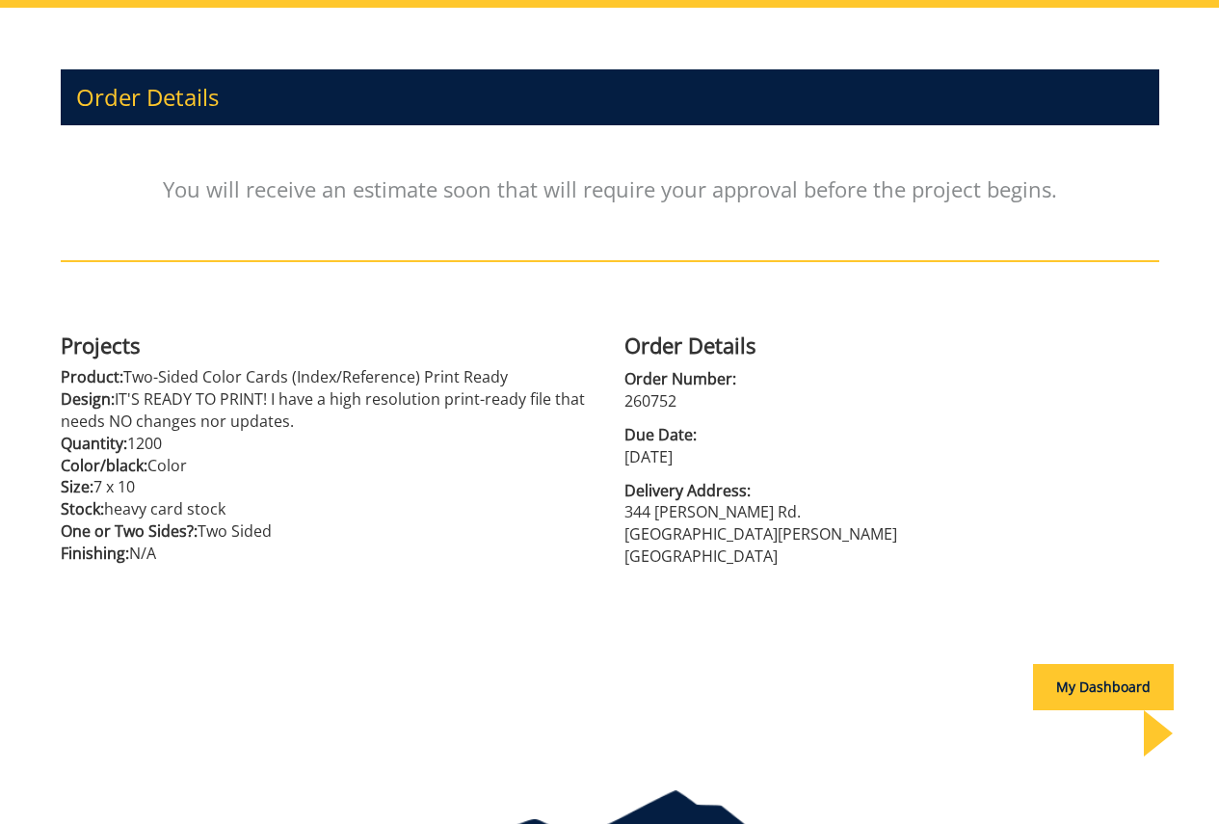
scroll to position [266, 0]
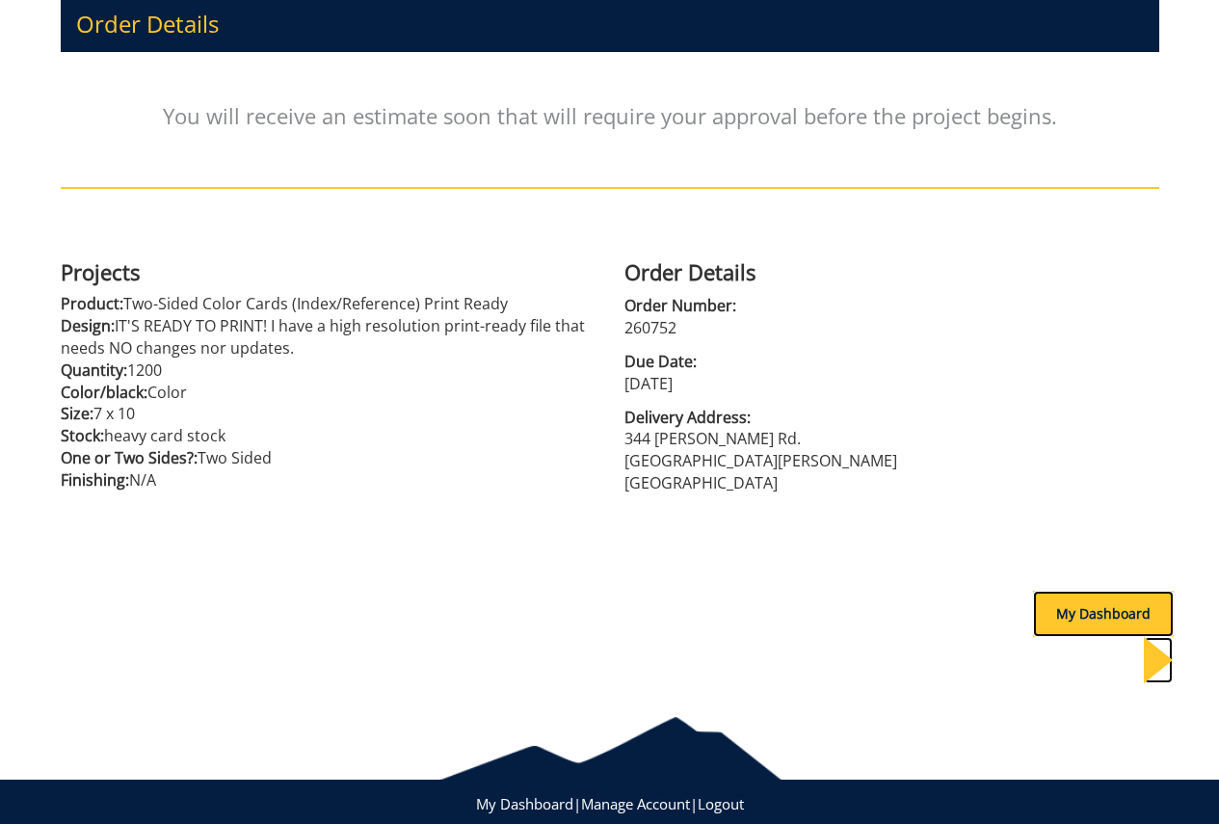
click at [1033, 627] on div "My Dashboard" at bounding box center [1103, 614] width 141 height 46
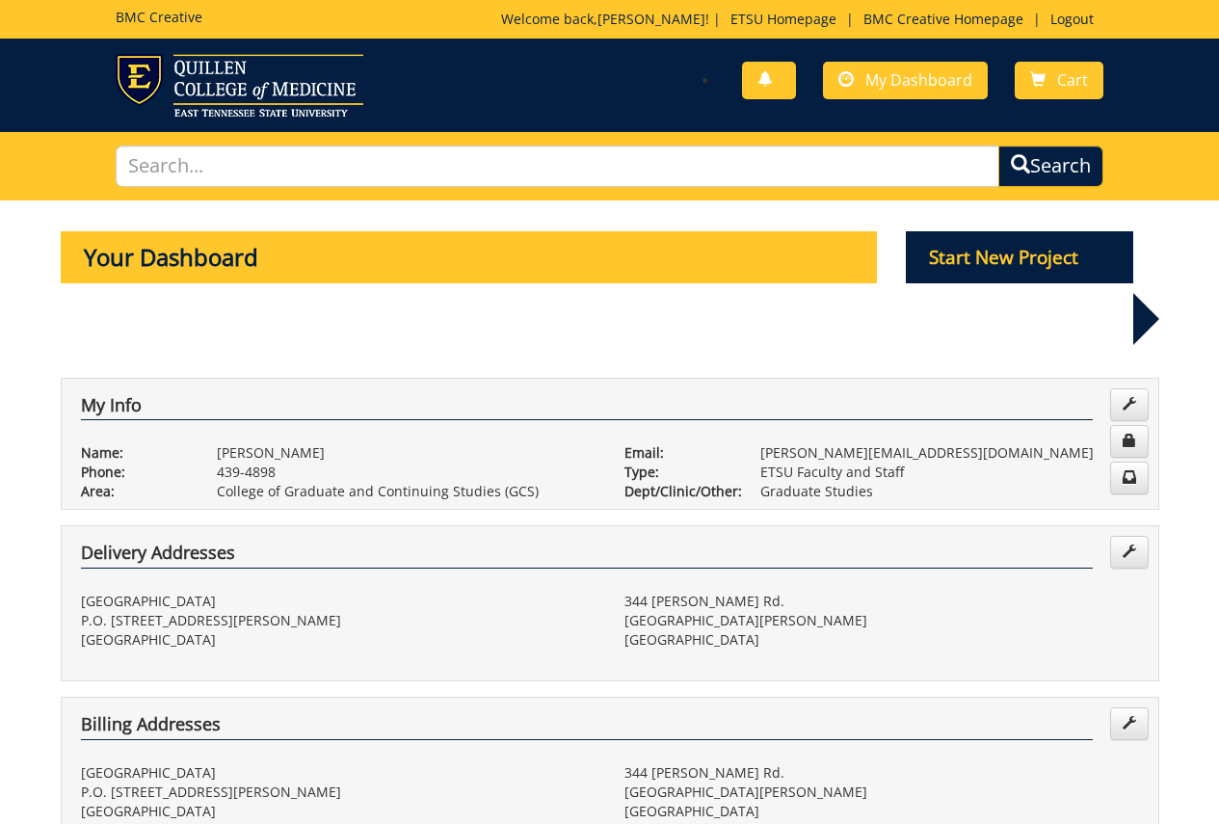
scroll to position [385, 0]
